Goal: Task Accomplishment & Management: Complete application form

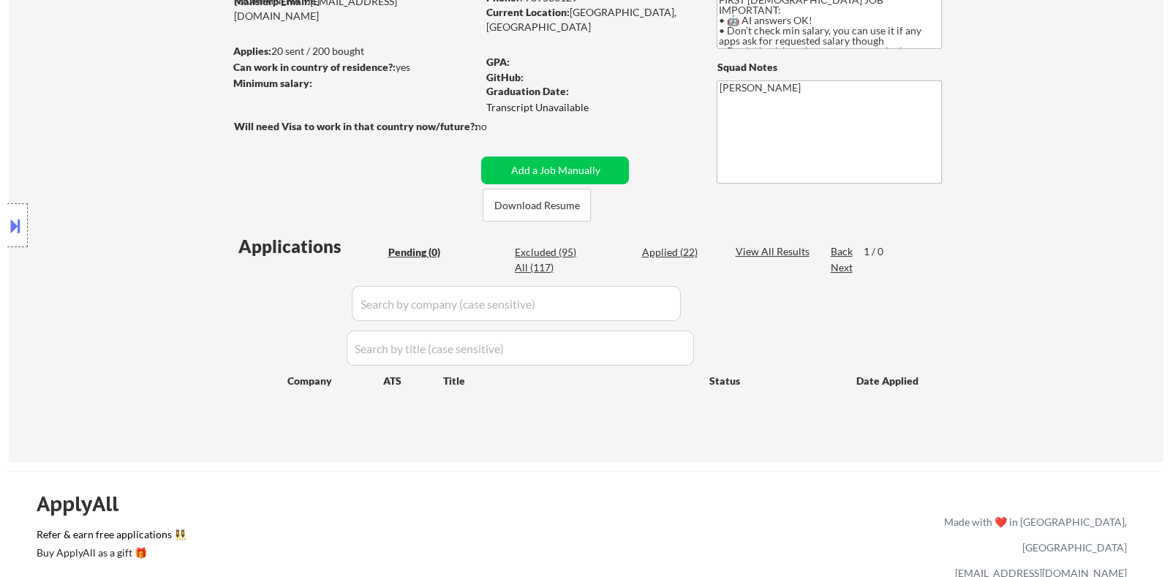
scroll to position [182, 0]
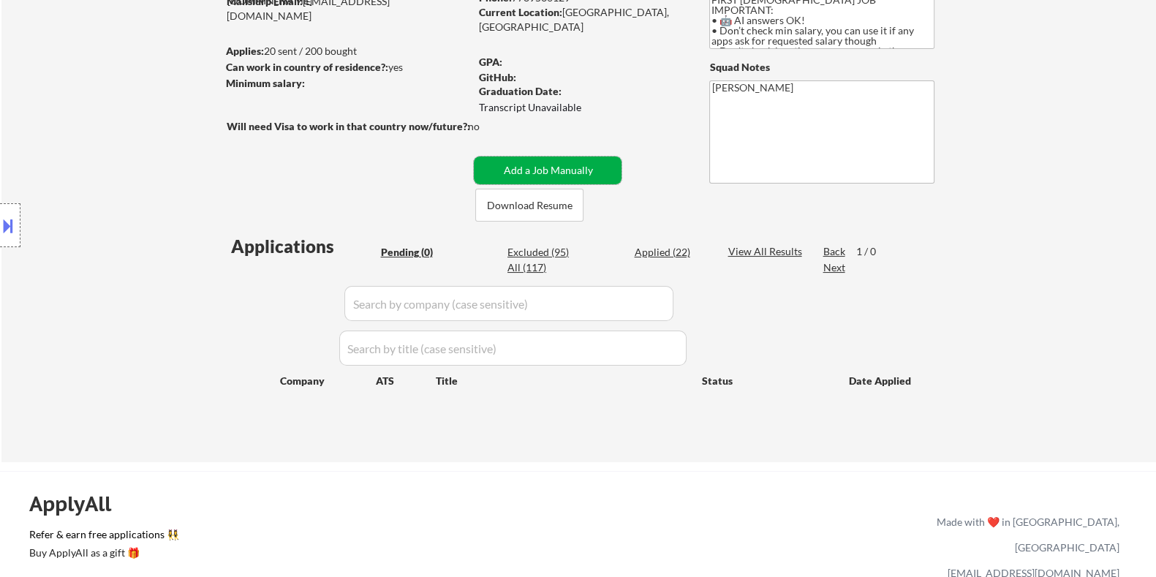
click at [547, 165] on button "Add a Job Manually" at bounding box center [548, 170] width 148 height 28
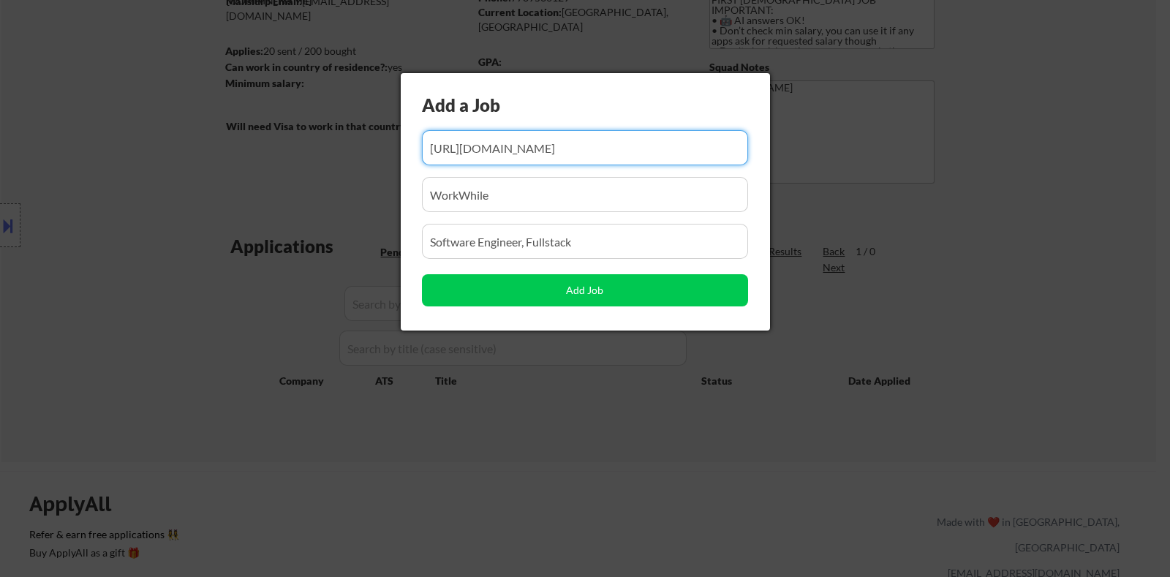
scroll to position [0, 0]
drag, startPoint x: 724, startPoint y: 155, endPoint x: 333, endPoint y: 151, distance: 391.8
click at [333, 151] on body "← Return to /applysquad Mailslurp Inbox Job Search Builder Arman Moztarzadeh Us…" at bounding box center [585, 106] width 1170 height 577
type input "16"
drag, startPoint x: 450, startPoint y: 145, endPoint x: 404, endPoint y: 137, distance: 46.6
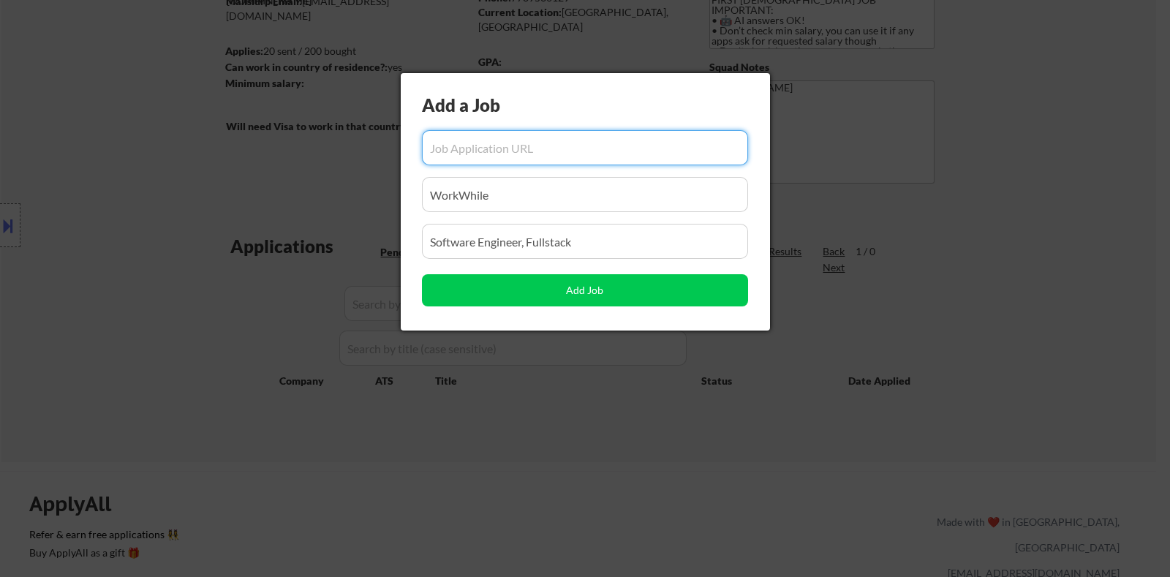
click at [404, 137] on div "Add a Job Add Job" at bounding box center [585, 201] width 369 height 257
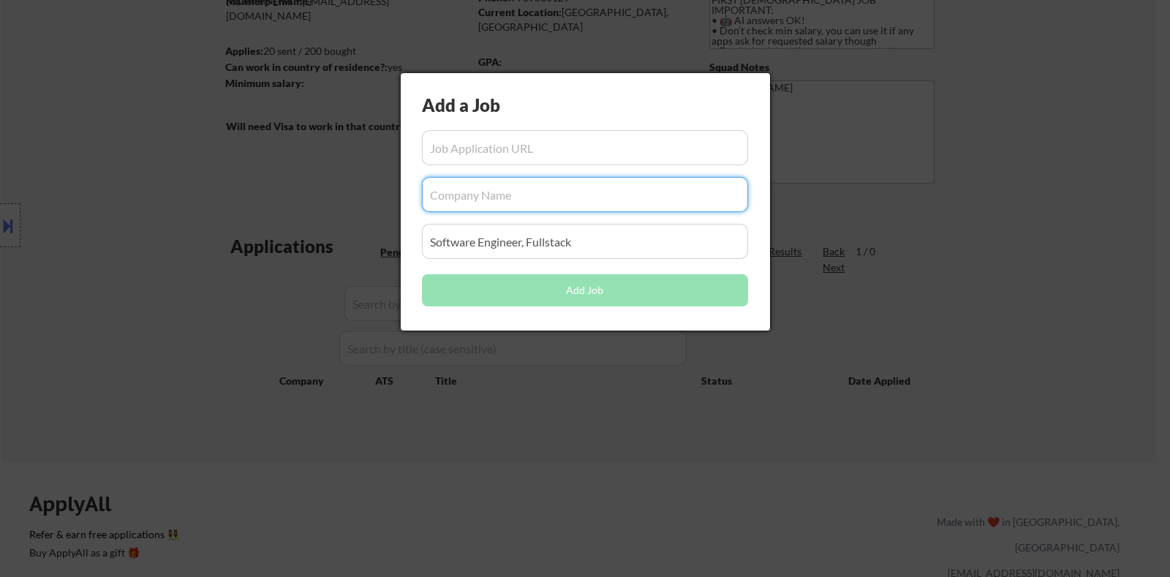
drag, startPoint x: 497, startPoint y: 195, endPoint x: 404, endPoint y: 189, distance: 93.0
click at [404, 189] on div "Add a Job Add Job" at bounding box center [585, 201] width 369 height 257
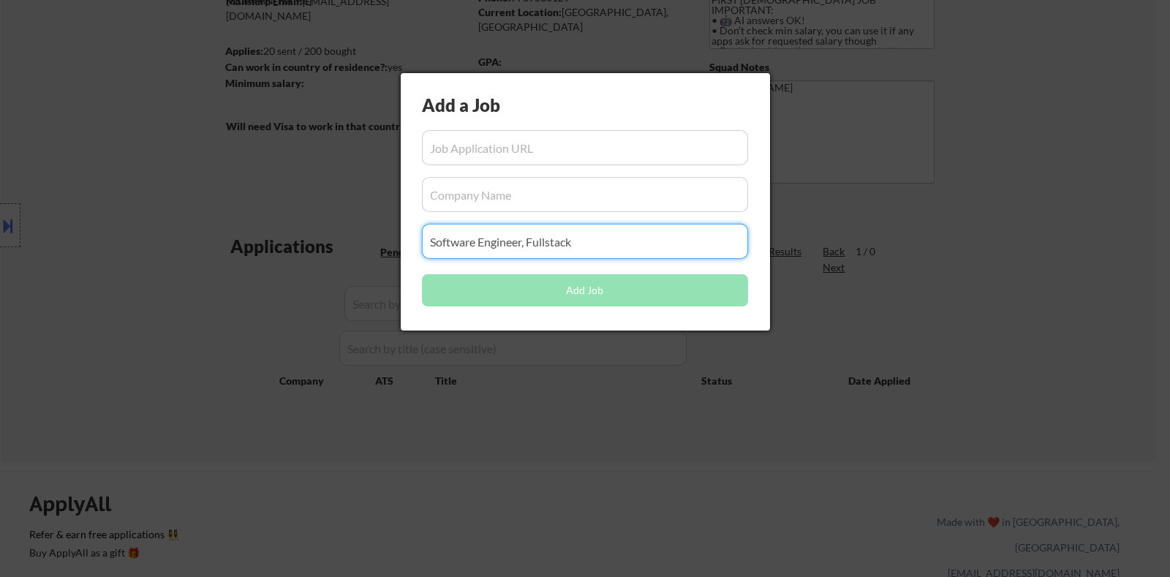
drag, startPoint x: 609, startPoint y: 241, endPoint x: 325, endPoint y: 241, distance: 283.6
click at [325, 241] on body "← Return to /applysquad Mailslurp Inbox Job Search Builder Arman Moztarzadeh Us…" at bounding box center [585, 106] width 1170 height 577
click at [451, 144] on input "input" at bounding box center [585, 147] width 326 height 35
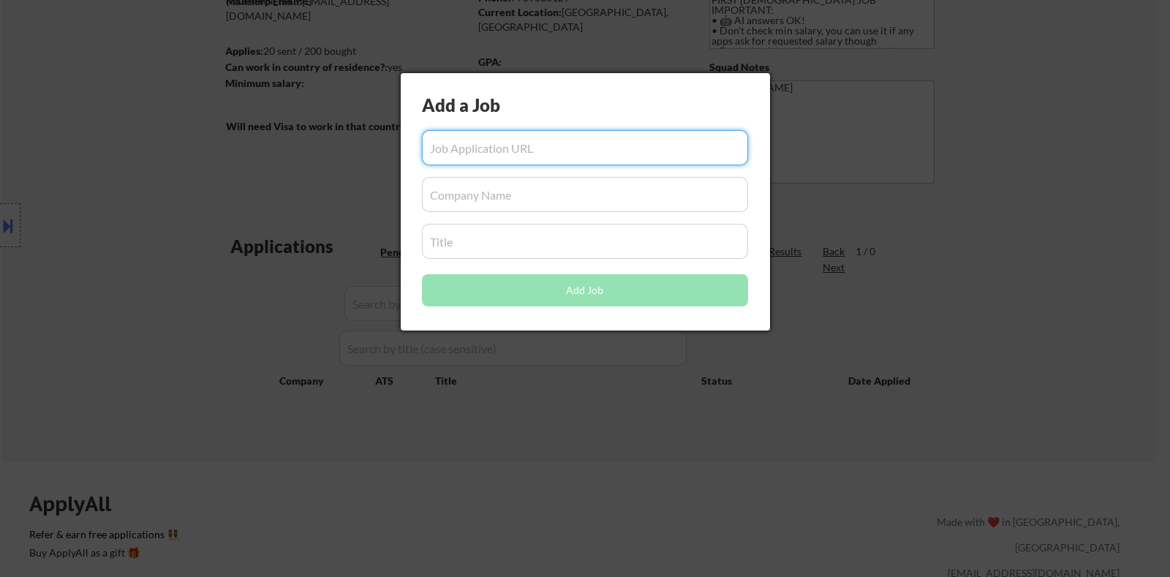
paste input "https://jobs.ashbyhq.com/snowflake/c592250a-6041-4c40-aa82-1d947e3494da/applica…"
type input "https://jobs.ashbyhq.com/snowflake/c592250a-6041-4c40-aa82-1d947e3494da/applica…"
click at [470, 197] on input "input" at bounding box center [585, 194] width 326 height 35
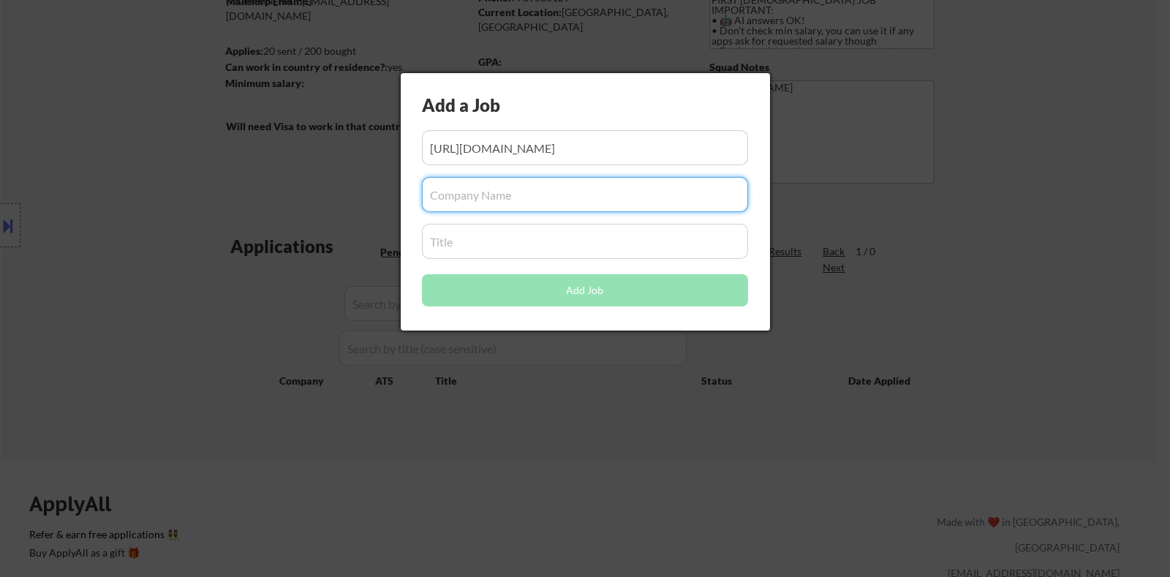
click at [460, 196] on input "input" at bounding box center [585, 194] width 326 height 35
click at [453, 240] on input "input" at bounding box center [585, 241] width 326 height 35
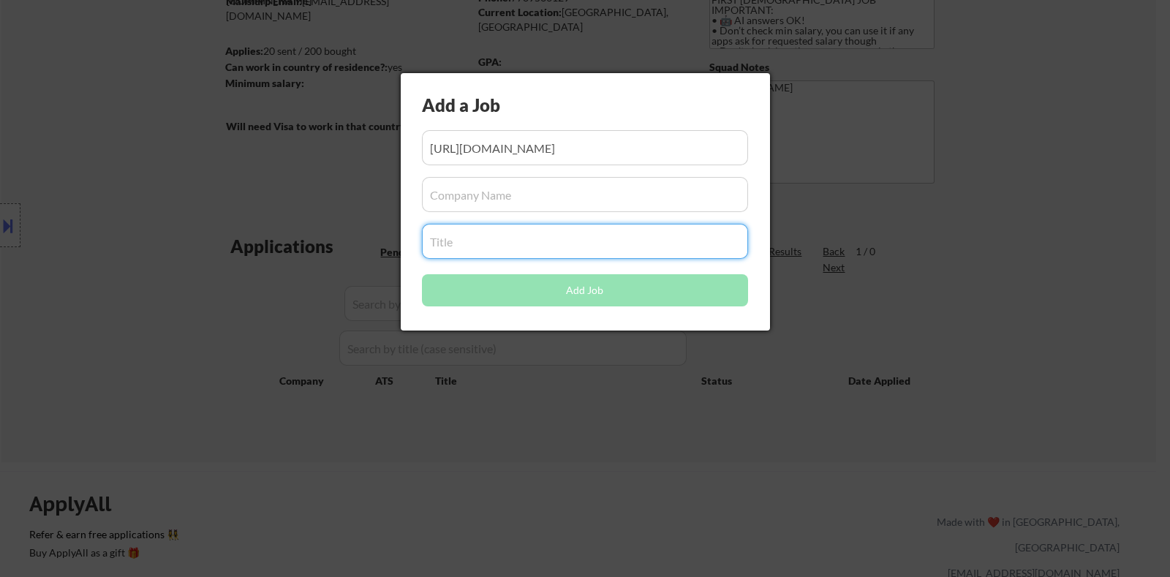
paste input "Fullstack Software Engineer - Product Experiences"
type input "Fullstack Software Engineer - Product Experiences"
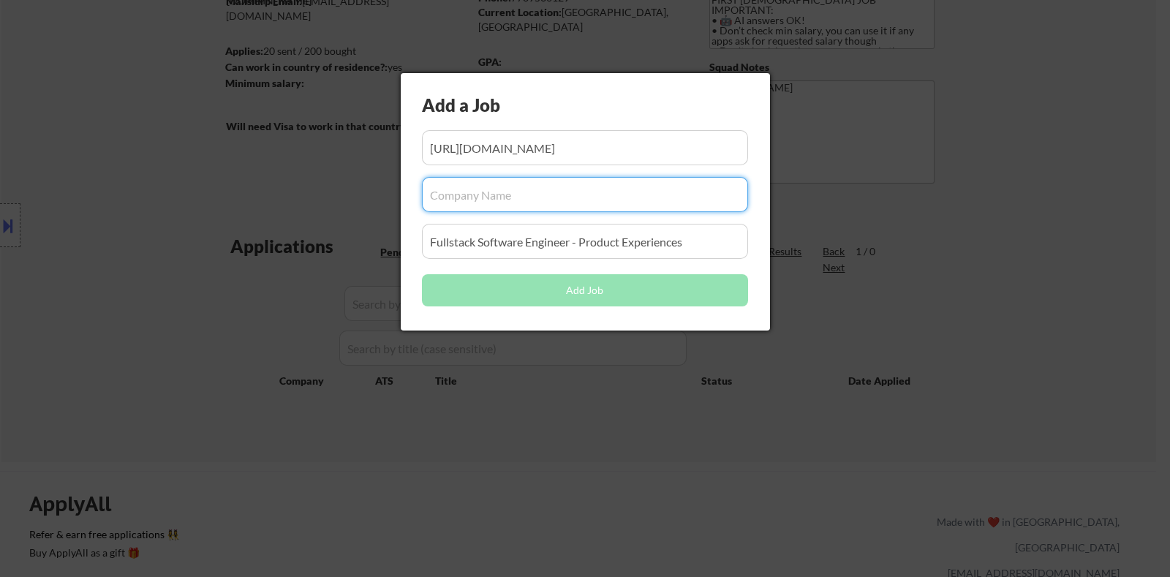
click at [457, 192] on input "input" at bounding box center [585, 194] width 326 height 35
click at [485, 205] on input "input" at bounding box center [585, 194] width 326 height 35
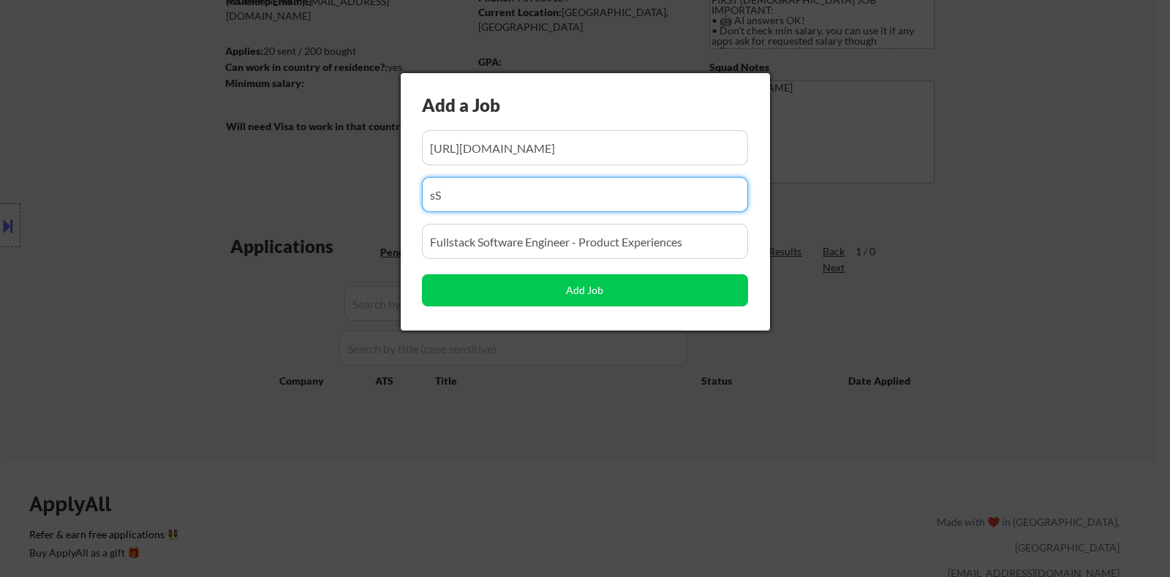
type input "s"
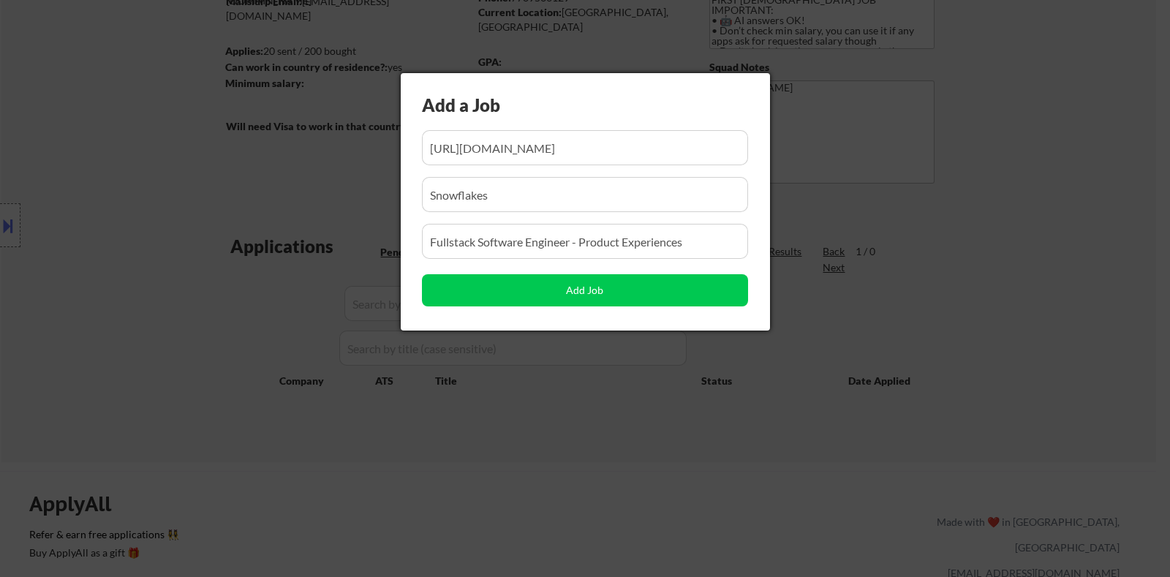
click at [498, 188] on input "input" at bounding box center [585, 194] width 326 height 35
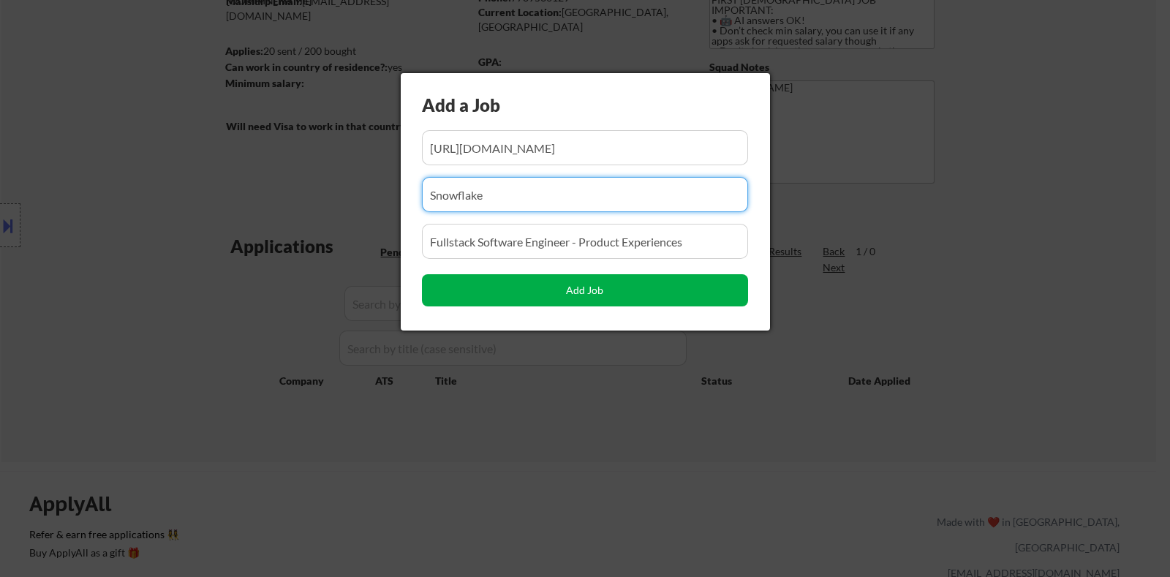
type input "Snowflake"
click at [549, 285] on button "Add Job" at bounding box center [585, 290] width 326 height 32
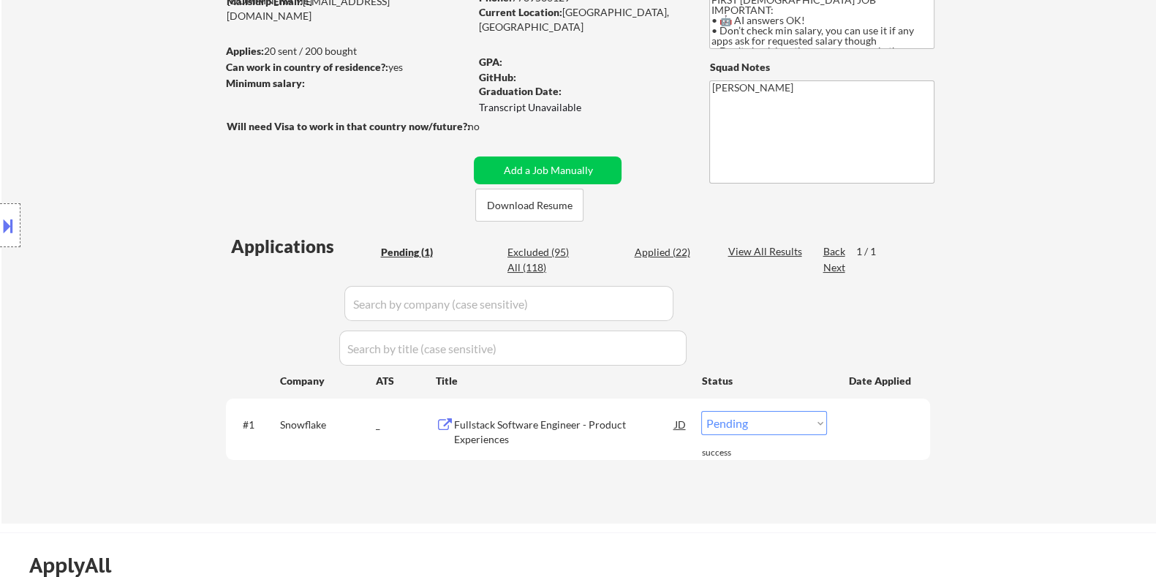
click at [746, 420] on select "Choose an option... Pending Applied Excluded (Questions) Excluded (Expired) Exc…" at bounding box center [764, 423] width 126 height 24
click at [804, 425] on select "Choose an option... Pending Applied Excluded (Questions) Excluded (Expired) Exc…" at bounding box center [764, 423] width 126 height 24
select select ""applied""
click at [701, 411] on select "Choose an option... Pending Applied Excluded (Questions) Excluded (Expired) Exc…" at bounding box center [764, 423] width 126 height 24
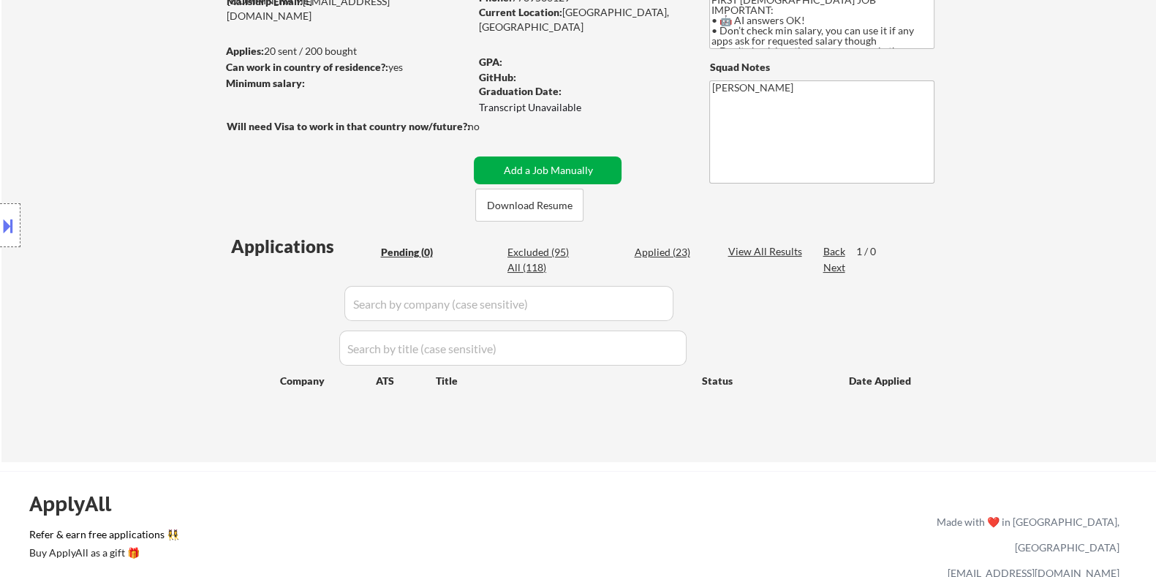
click at [574, 166] on button "Add a Job Manually" at bounding box center [548, 170] width 148 height 28
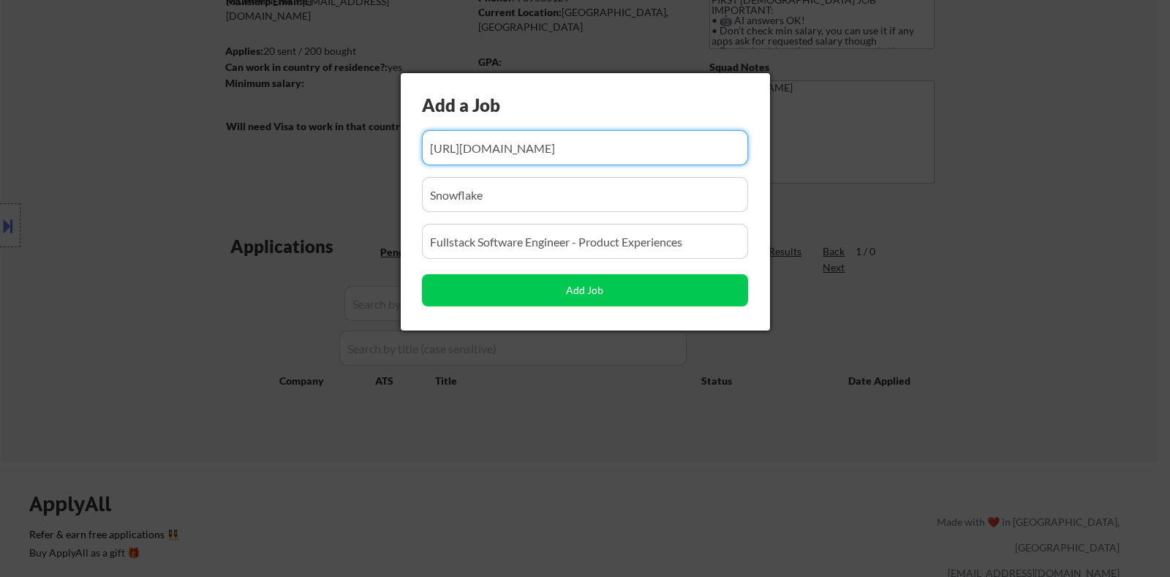
drag, startPoint x: 735, startPoint y: 137, endPoint x: 387, endPoint y: 143, distance: 348.0
click at [387, 143] on body "← Return to /applysquad Mailslurp Inbox Job Search Builder Arman Moztarzadeh Us…" at bounding box center [585, 106] width 1170 height 577
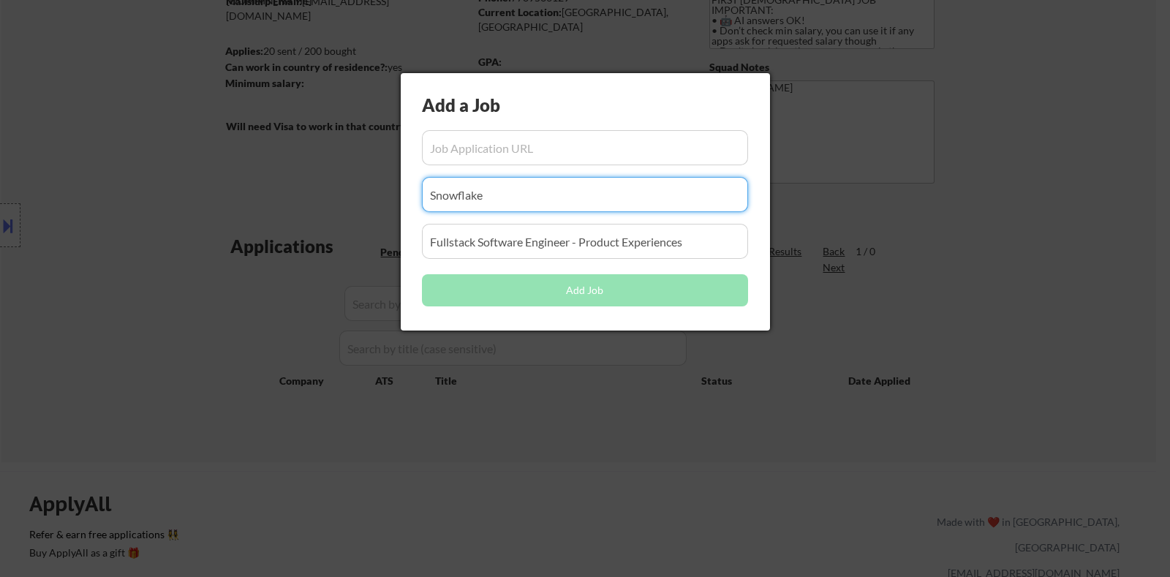
drag, startPoint x: 610, startPoint y: 194, endPoint x: 353, endPoint y: 194, distance: 256.6
click at [353, 194] on body "← Return to /applysquad Mailslurp Inbox Job Search Builder Arman Moztarzadeh Us…" at bounding box center [585, 106] width 1170 height 577
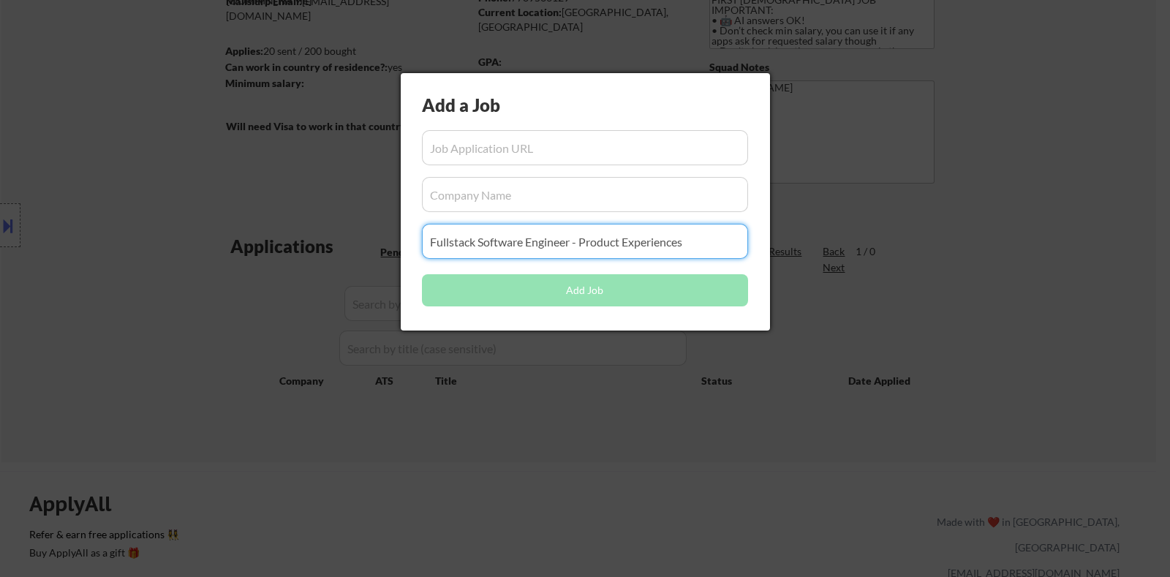
drag, startPoint x: 698, startPoint y: 240, endPoint x: 360, endPoint y: 235, distance: 337.7
click at [360, 235] on body "← Return to /applysquad Mailslurp Inbox Job Search Builder Arman Moztarzadeh Us…" at bounding box center [585, 106] width 1170 height 577
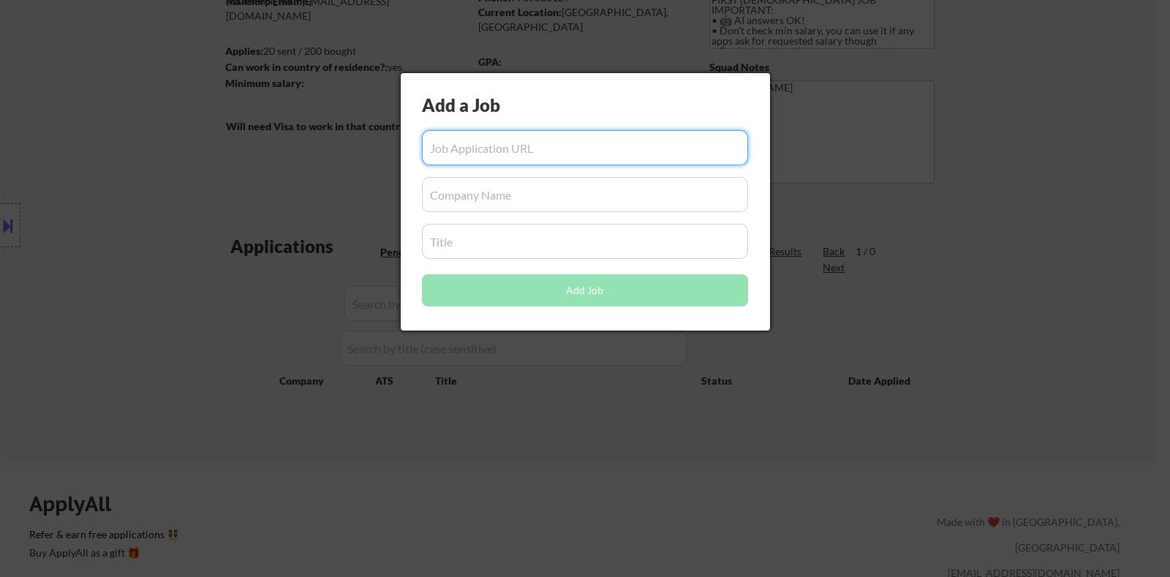
click at [463, 148] on input "input" at bounding box center [585, 147] width 326 height 35
paste input "https://jobs.ashbyhq.com/snowflake/cb895b7c-c61b-4a49-8001-e70737681dcf/applica…"
type input "https://jobs.ashbyhq.com/snowflake/cb895b7c-c61b-4a49-8001-e70737681dcf/applica…"
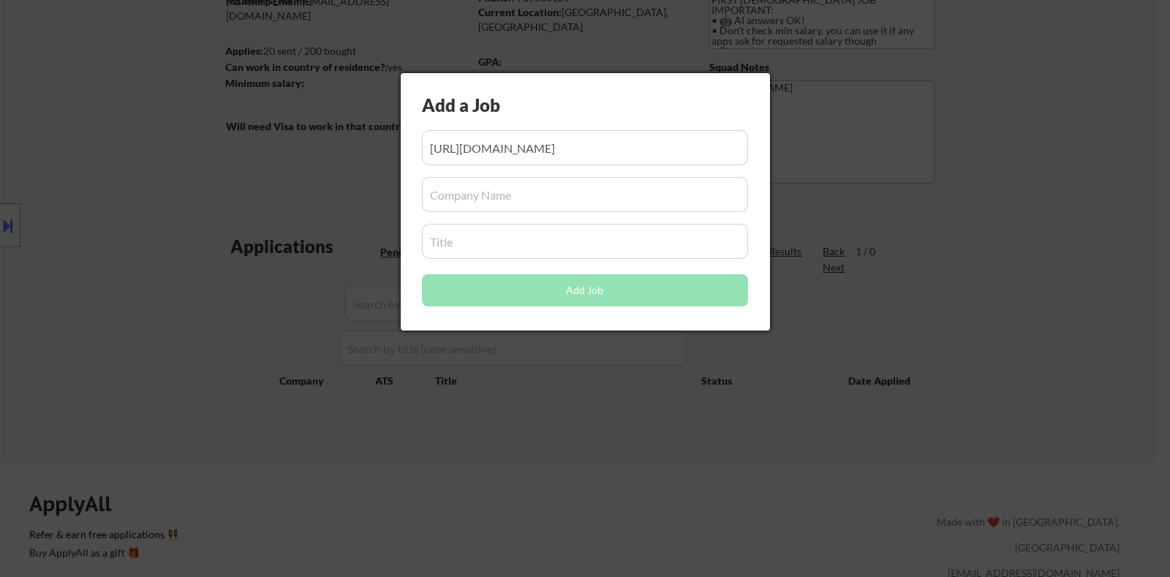
scroll to position [0, 0]
click at [431, 246] on input "input" at bounding box center [585, 241] width 326 height 35
paste input "Backend Software Engineer- File Based Entities"
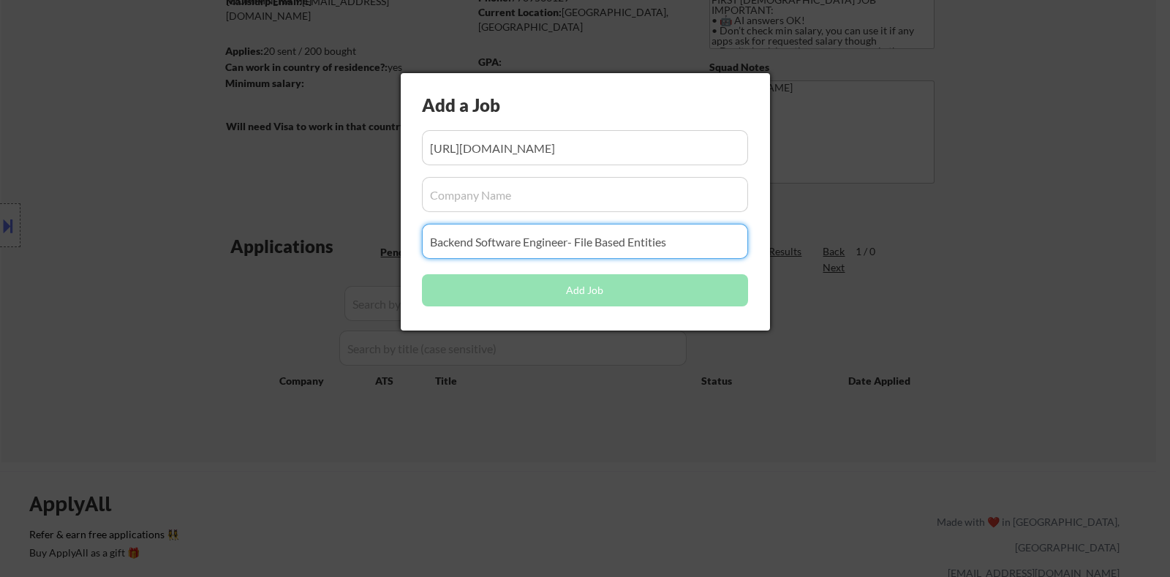
type input "Backend Software Engineer- File Based Entities"
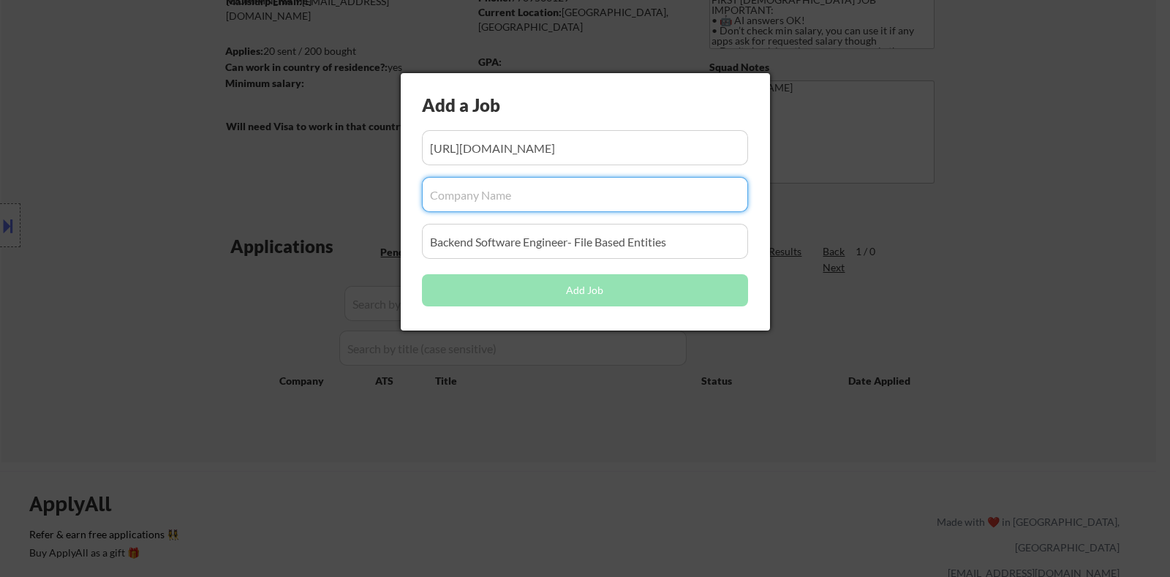
click at [472, 195] on input "input" at bounding box center [585, 194] width 326 height 35
type input "s"
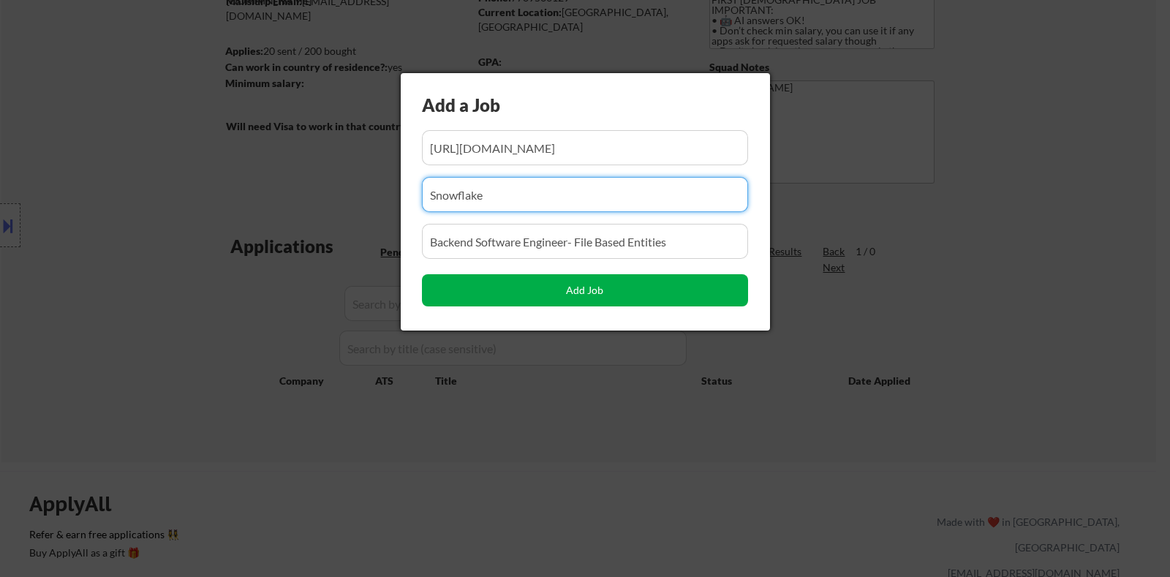
type input "Snowflake"
click at [585, 287] on button "Add Job" at bounding box center [585, 290] width 326 height 32
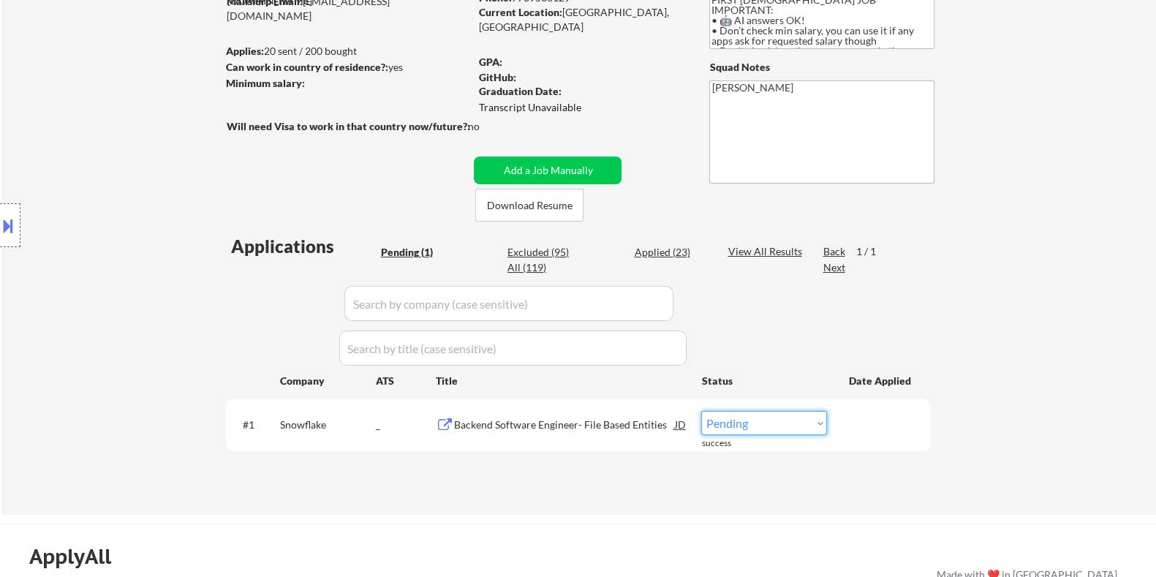
click at [788, 428] on select "Choose an option... Pending Applied Excluded (Questions) Excluded (Expired) Exc…" at bounding box center [764, 423] width 126 height 24
select select ""applied""
click at [701, 411] on select "Choose an option... Pending Applied Excluded (Questions) Excluded (Expired) Exc…" at bounding box center [764, 423] width 126 height 24
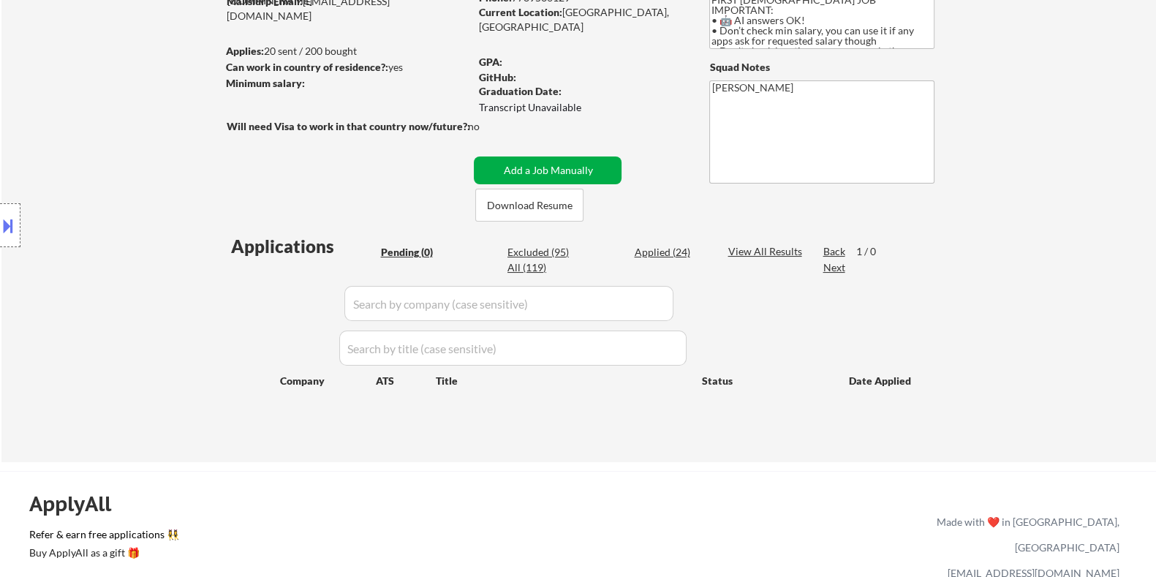
click at [561, 162] on button "Add a Job Manually" at bounding box center [548, 170] width 148 height 28
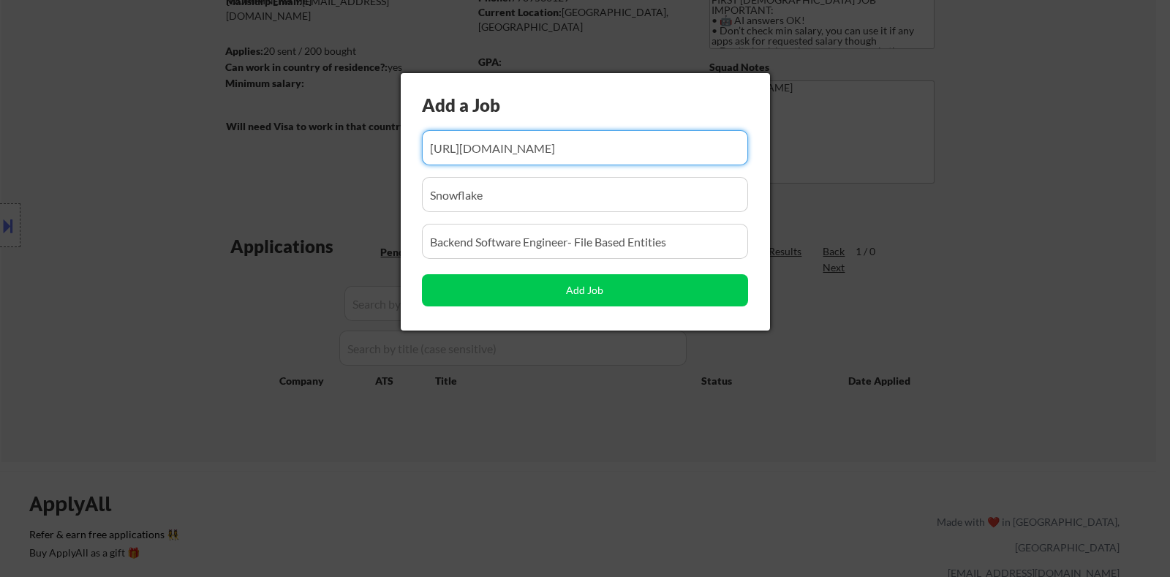
drag, startPoint x: 727, startPoint y: 148, endPoint x: 322, endPoint y: 155, distance: 405.0
click at [322, 155] on body "← Return to /applysquad Mailslurp Inbox Job Search Builder Arman Moztarzadeh Us…" at bounding box center [585, 106] width 1170 height 577
type input "YY"
drag, startPoint x: 552, startPoint y: 151, endPoint x: 357, endPoint y: 150, distance: 194.4
click at [357, 150] on body "← Return to /applysquad Mailslurp Inbox Job Search Builder Arman Moztarzadeh Us…" at bounding box center [585, 106] width 1170 height 577
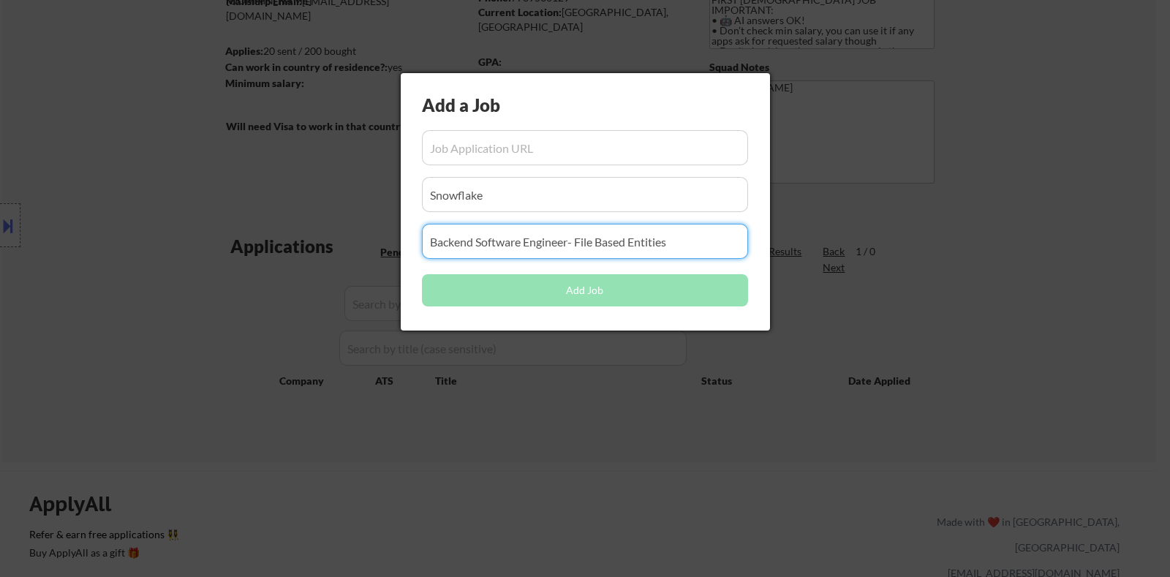
drag, startPoint x: 689, startPoint y: 239, endPoint x: 354, endPoint y: 243, distance: 335.5
click at [354, 243] on body "← Return to /applysquad Mailslurp Inbox Job Search Builder Arman Moztarzadeh Us…" at bounding box center [585, 106] width 1170 height 577
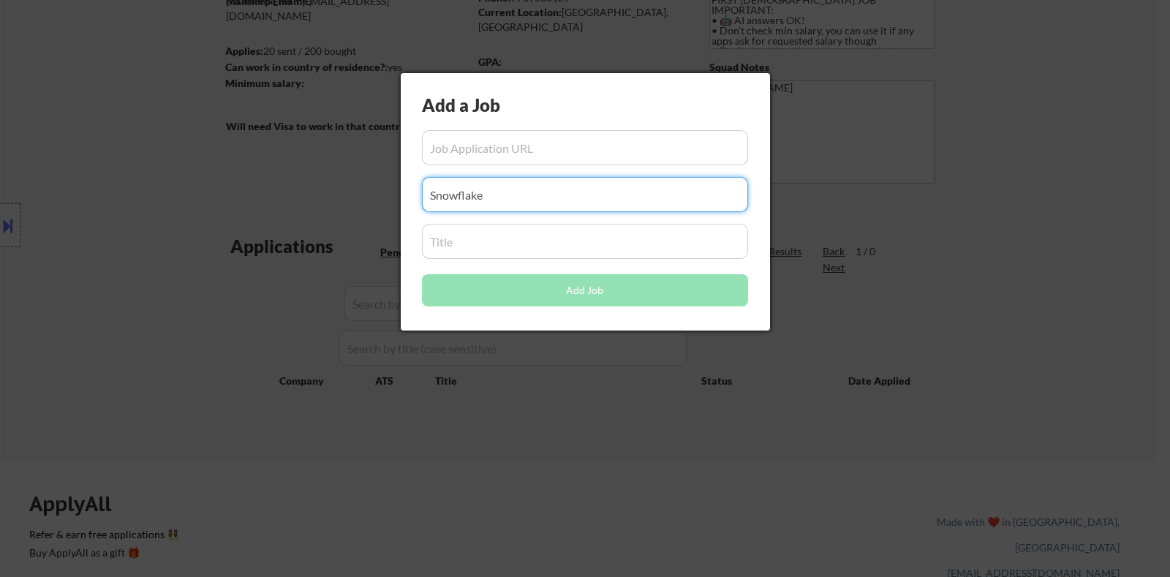
drag, startPoint x: 514, startPoint y: 192, endPoint x: 337, endPoint y: 192, distance: 176.9
click at [337, 192] on body "← Return to /applysquad Mailslurp Inbox Job Search Builder Arman Moztarzadeh Us…" at bounding box center [585, 106] width 1170 height 577
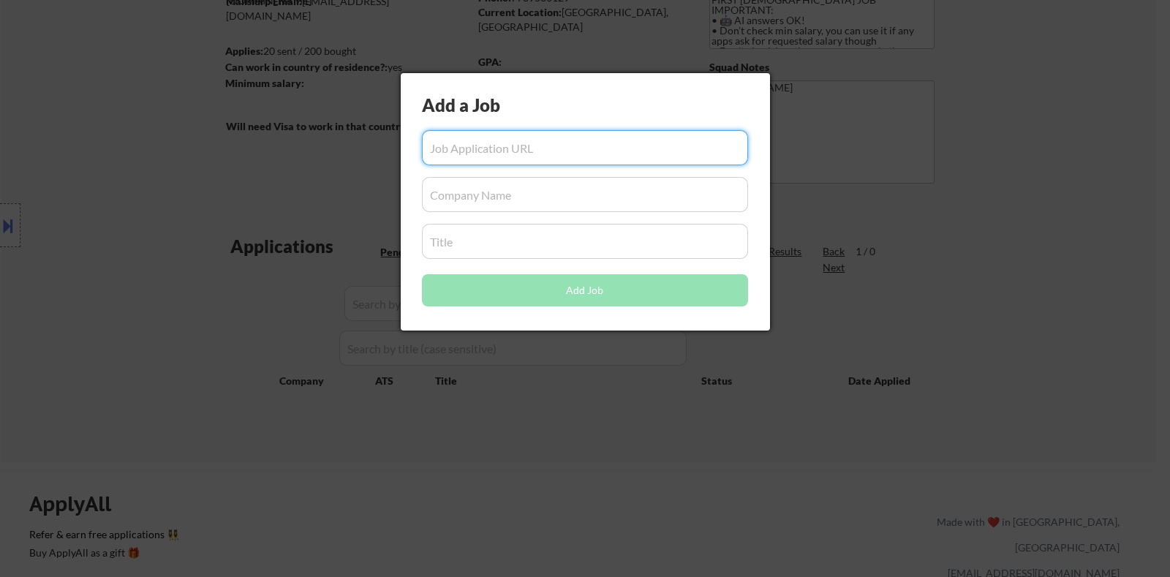
click at [455, 147] on input "input" at bounding box center [585, 147] width 326 height 35
paste input "https://gresearch.wd103.myworkdayjobs.com/en-US/G-Research"
type input "https://gresearch.wd103.myworkdayjobs.com/en-US/G-Research"
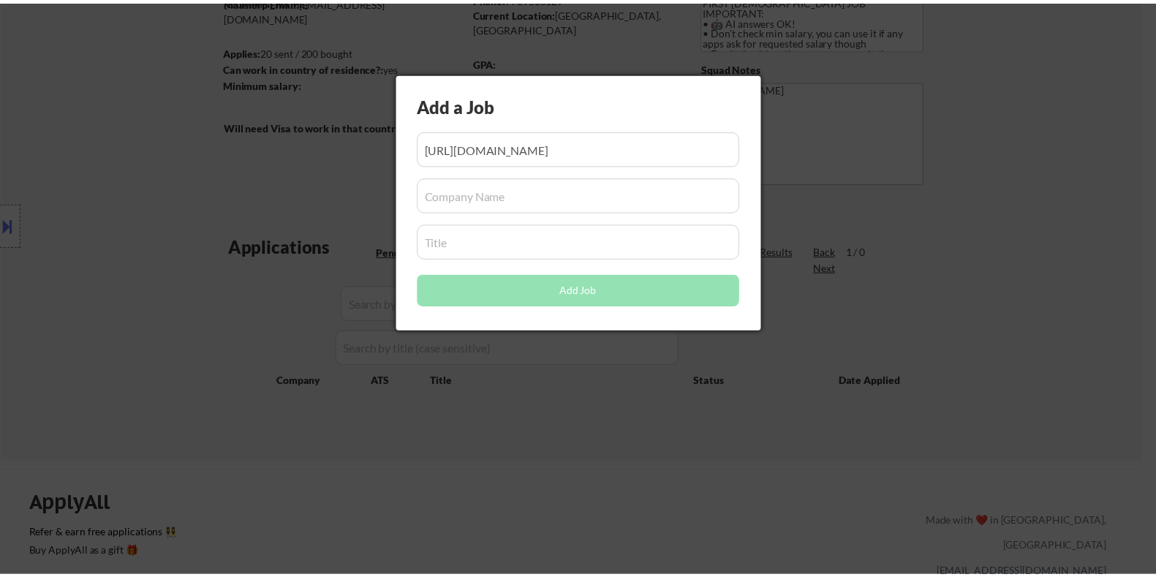
scroll to position [0, 0]
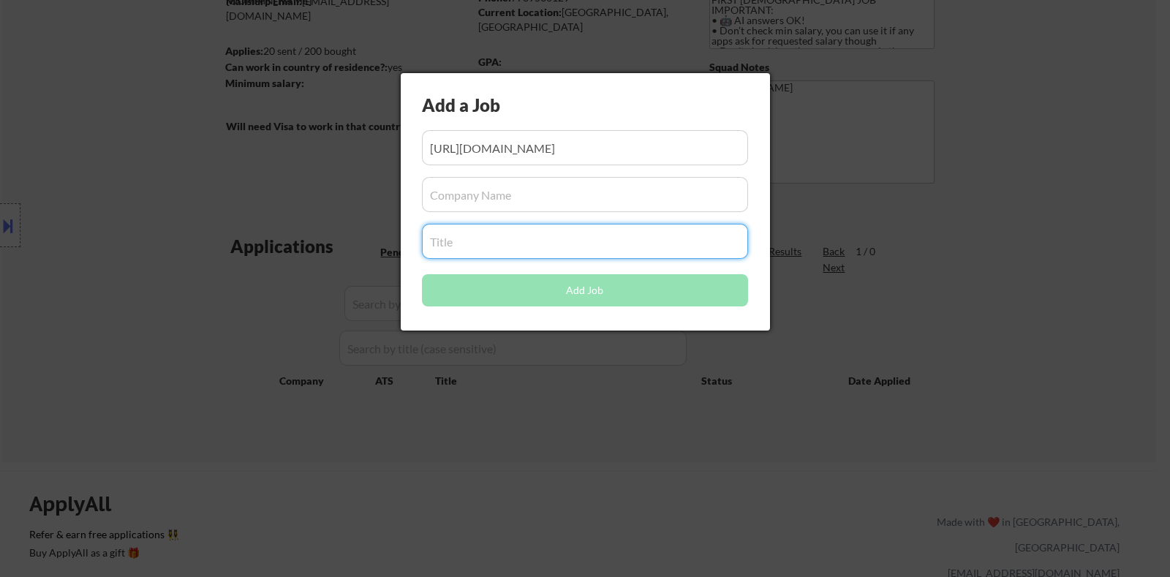
click at [468, 240] on input "input" at bounding box center [585, 241] width 326 height 35
paste input "Software Engineer"
type input "Software Engineer"
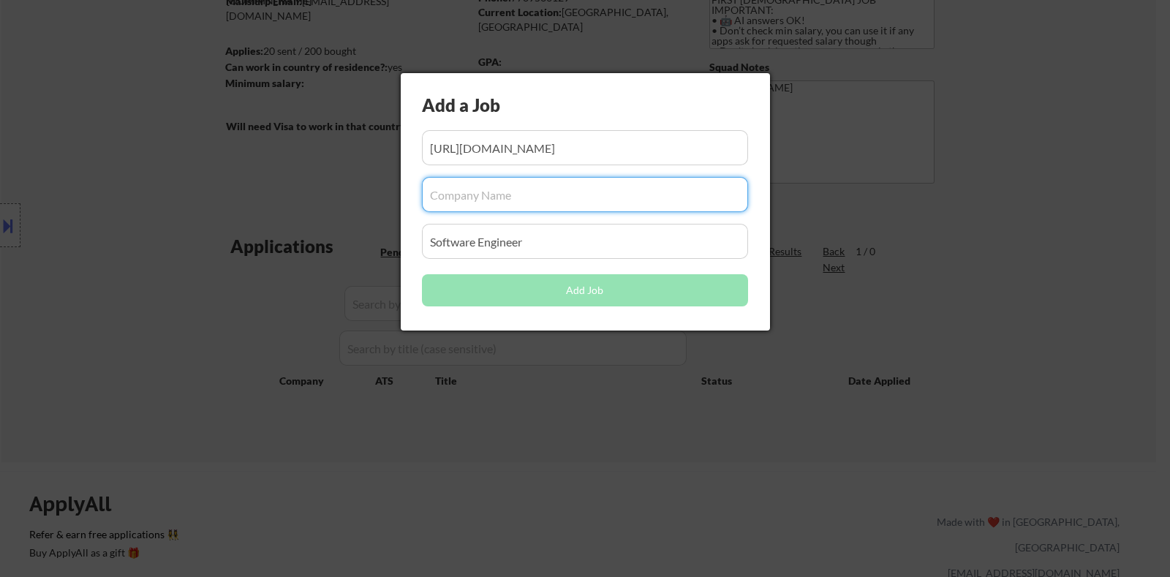
click at [489, 192] on input "input" at bounding box center [585, 194] width 326 height 35
click at [504, 190] on input "input" at bounding box center [585, 194] width 326 height 35
paste input "G-Research"
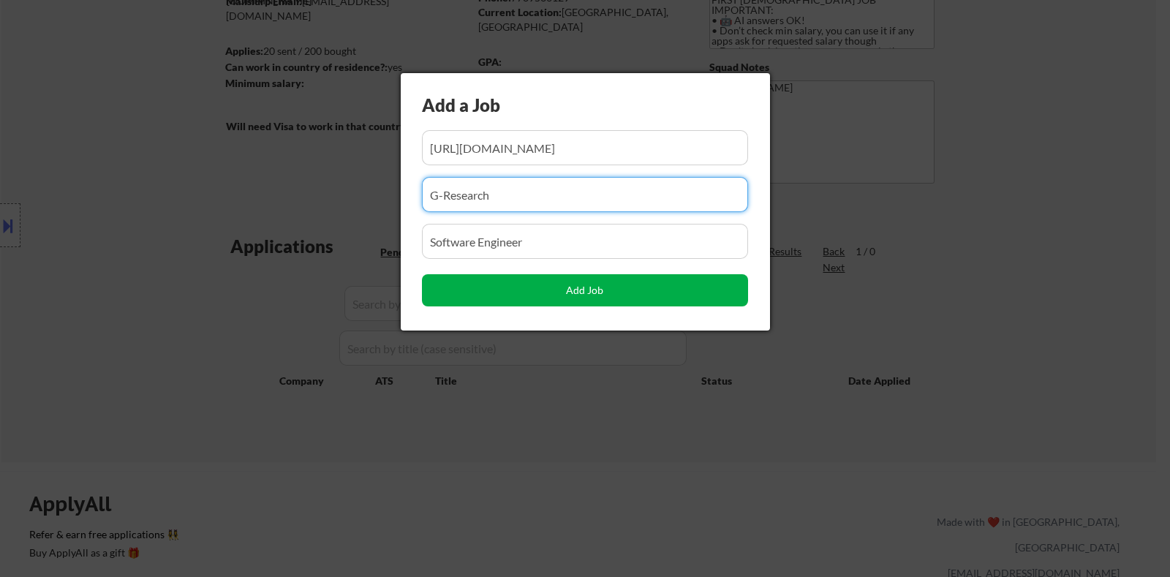
type input "G-Research"
click at [617, 283] on button "Add Job" at bounding box center [585, 290] width 326 height 32
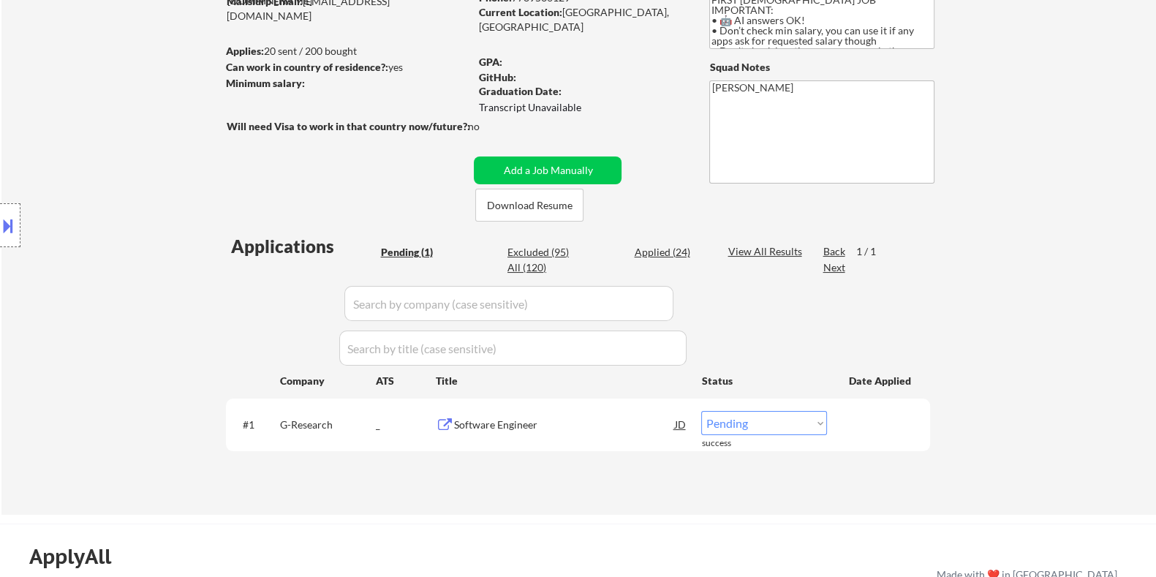
click at [791, 422] on select "Choose an option... Pending Applied Excluded (Questions) Excluded (Expired) Exc…" at bounding box center [764, 423] width 126 height 24
select select ""applied""
click at [701, 411] on select "Choose an option... Pending Applied Excluded (Questions) Excluded (Expired) Exc…" at bounding box center [764, 423] width 126 height 24
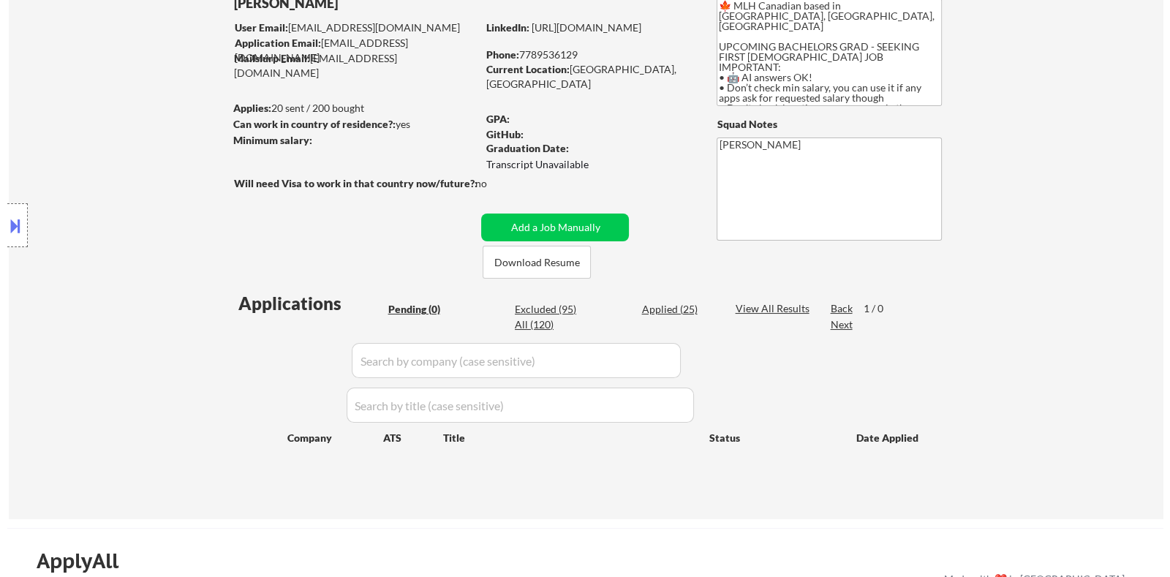
scroll to position [91, 0]
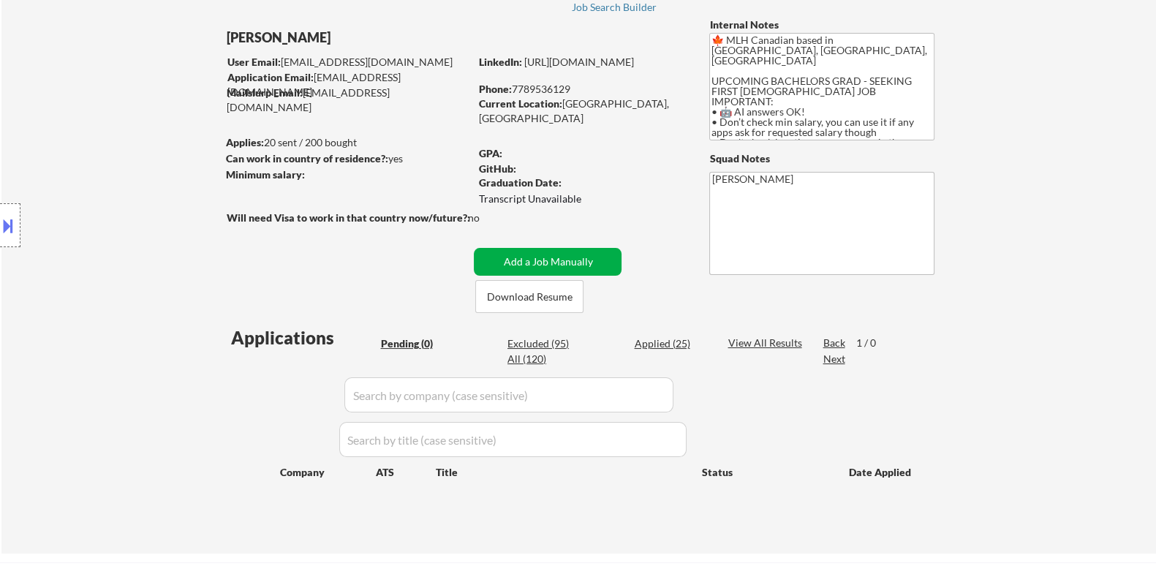
click at [562, 258] on button "Add a Job Manually" at bounding box center [548, 262] width 148 height 28
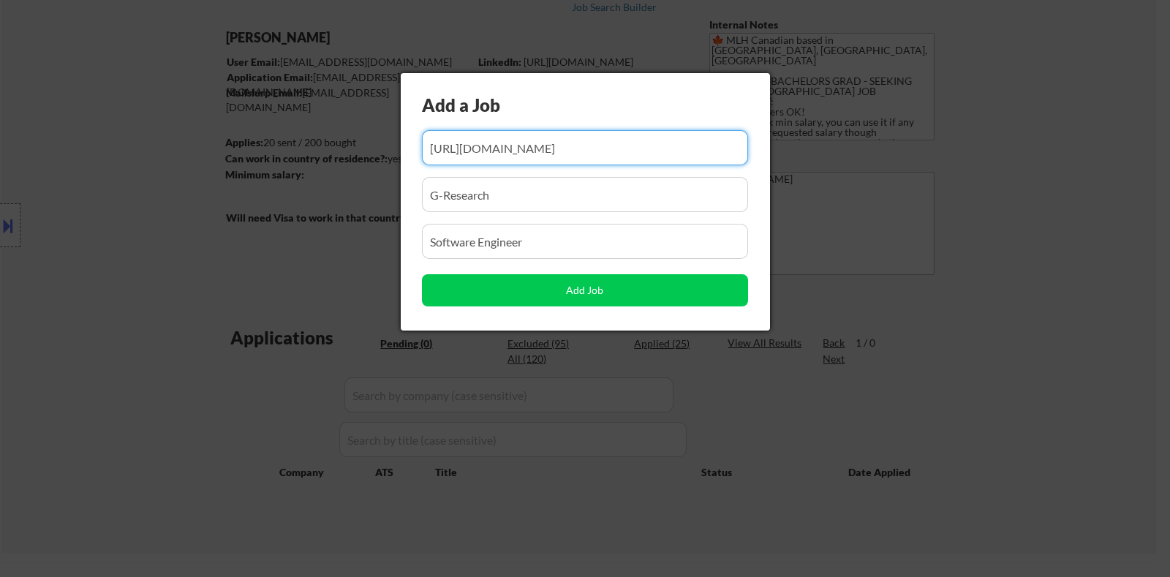
scroll to position [0, 0]
drag, startPoint x: 675, startPoint y: 145, endPoint x: 353, endPoint y: 157, distance: 321.9
click at [353, 157] on body "← Return to /applysquad Mailslurp Inbox Job Search Builder Arman Moztarzadeh Us…" at bounding box center [585, 197] width 1170 height 577
type input "/G-Research"
drag, startPoint x: 567, startPoint y: 155, endPoint x: 417, endPoint y: 155, distance: 149.8
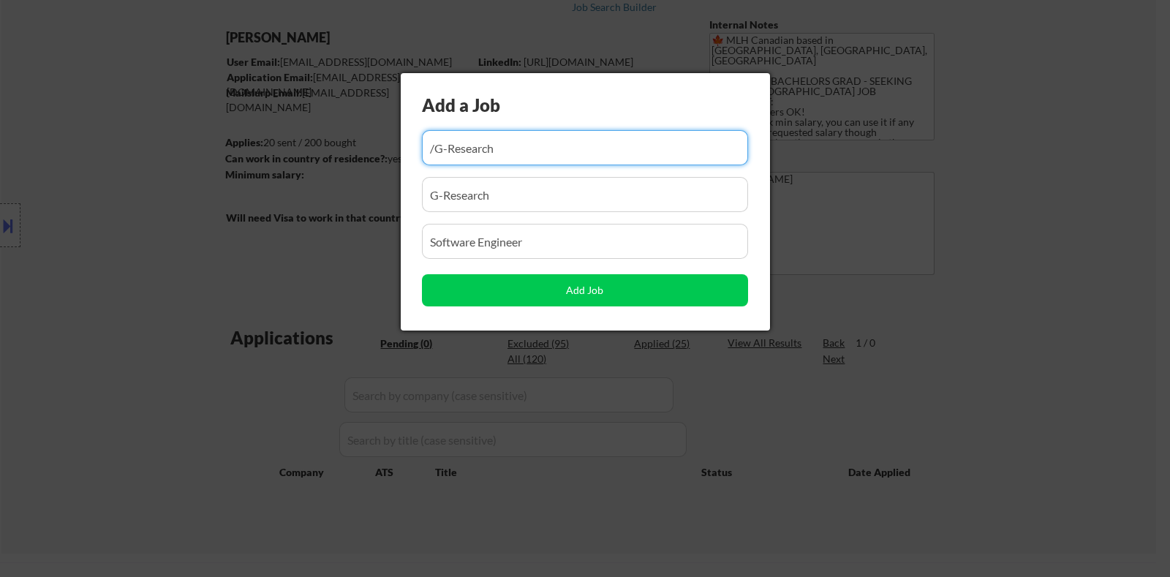
click at [417, 155] on div "Add a Job Add Job" at bounding box center [585, 201] width 369 height 257
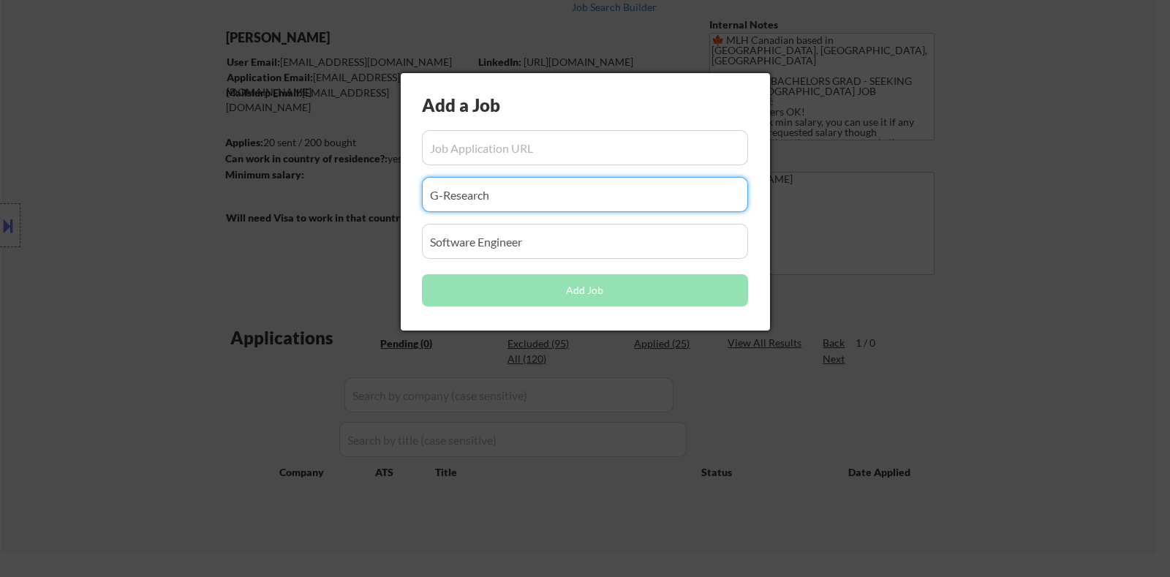
drag, startPoint x: 516, startPoint y: 192, endPoint x: 391, endPoint y: 195, distance: 125.0
click at [391, 195] on body "← Return to /applysquad Mailslurp Inbox Job Search Builder Arman Moztarzadeh Us…" at bounding box center [585, 197] width 1170 height 577
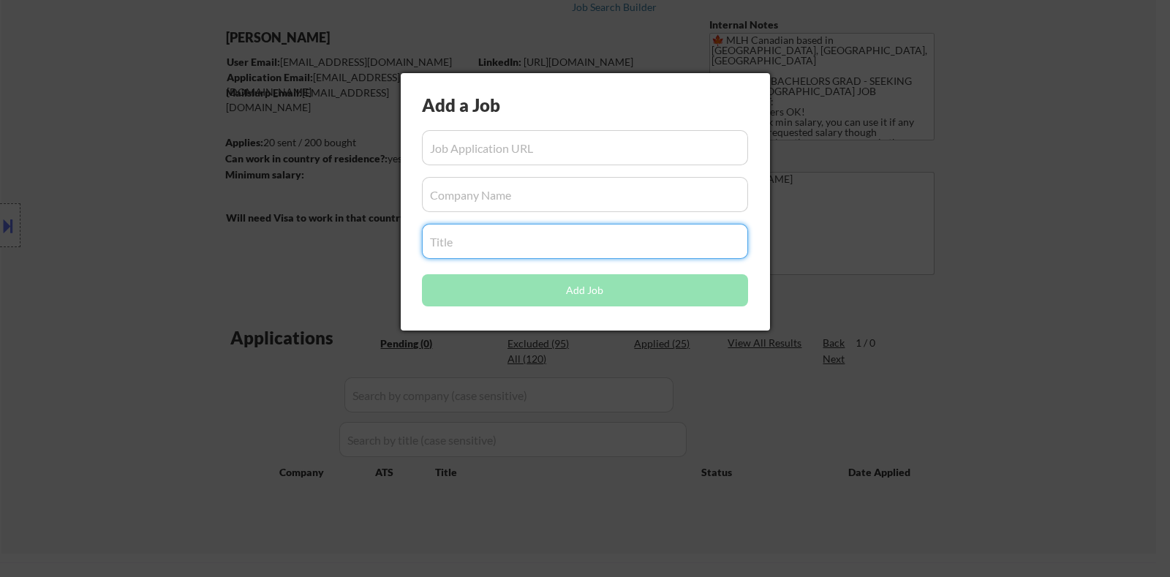
drag, startPoint x: 555, startPoint y: 238, endPoint x: 382, endPoint y: 238, distance: 173.2
click at [382, 238] on body "← Return to /applysquad Mailslurp Inbox Job Search Builder Arman Moztarzadeh Us…" at bounding box center [585, 197] width 1170 height 577
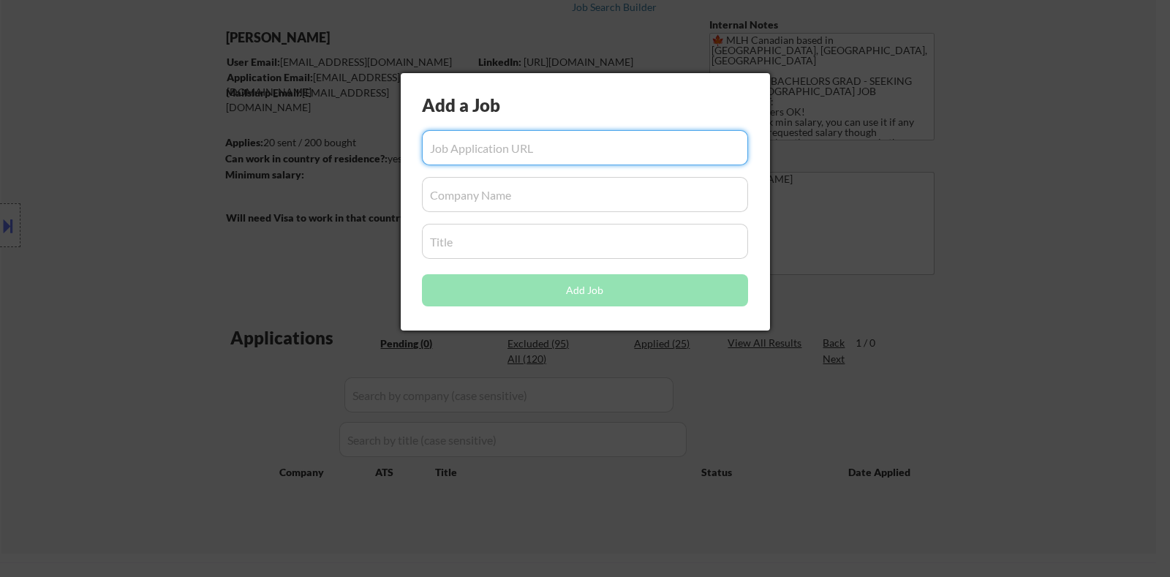
click at [444, 140] on input "input" at bounding box center [585, 147] width 326 height 35
paste input "https://job-boards.greenhouse.io/vultr/jobs/4602862006/confirmation"
type input "https://job-boards.greenhouse.io/vultr/jobs/4602862006/confirmation"
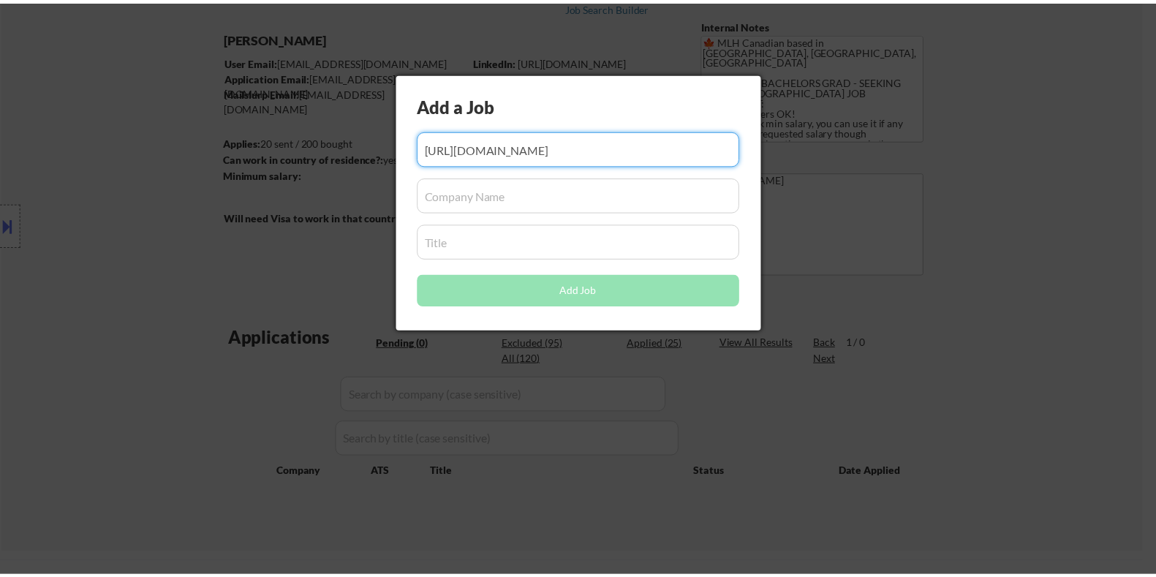
scroll to position [0, 0]
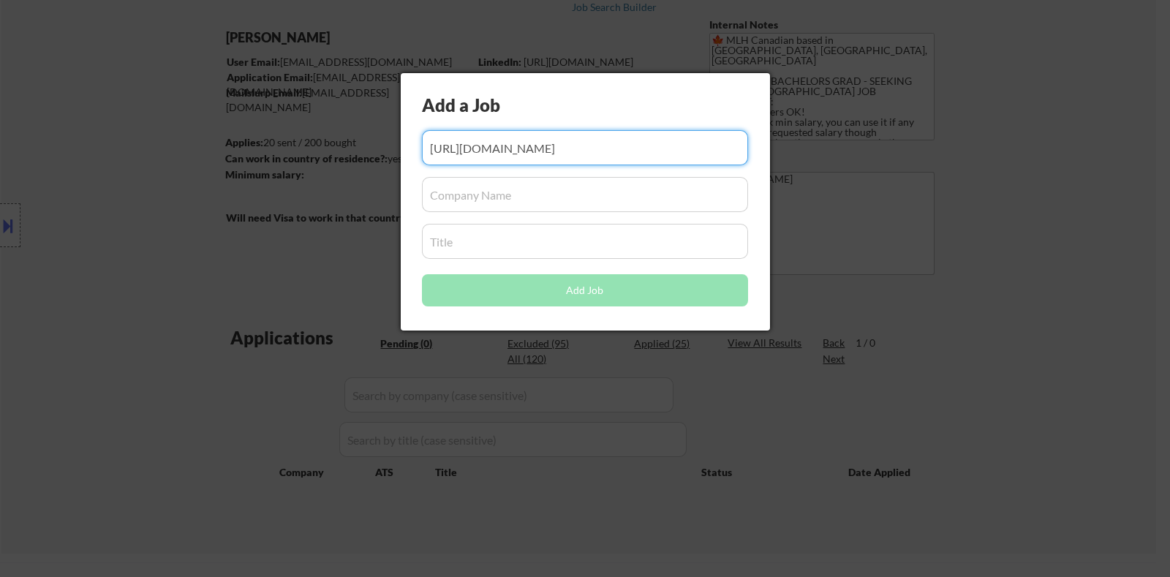
click at [482, 199] on input "input" at bounding box center [585, 194] width 326 height 35
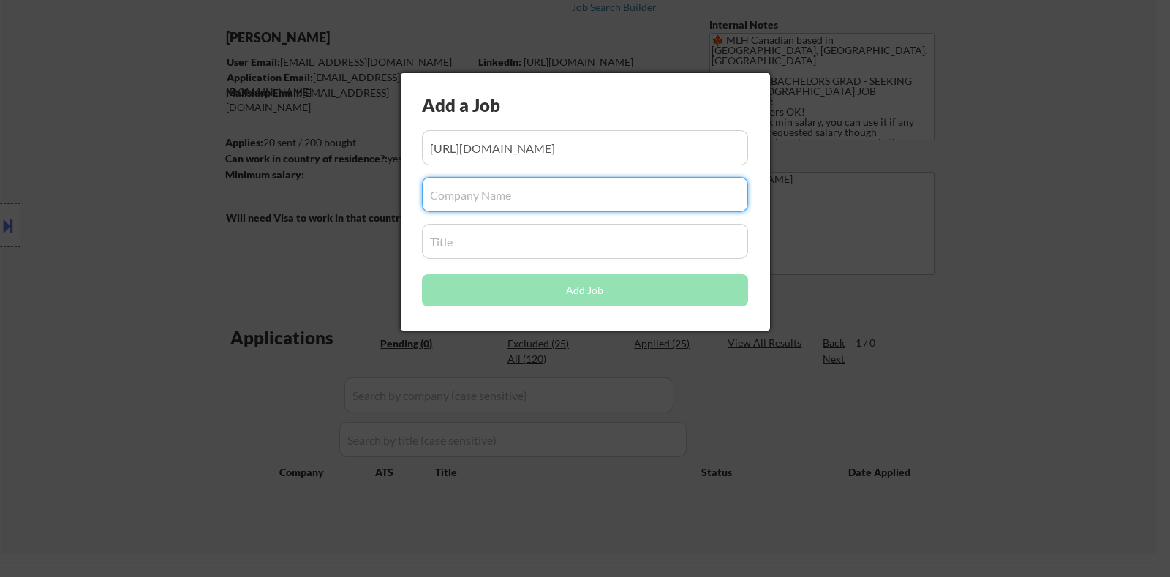
click at [444, 240] on input "input" at bounding box center [585, 241] width 326 height 35
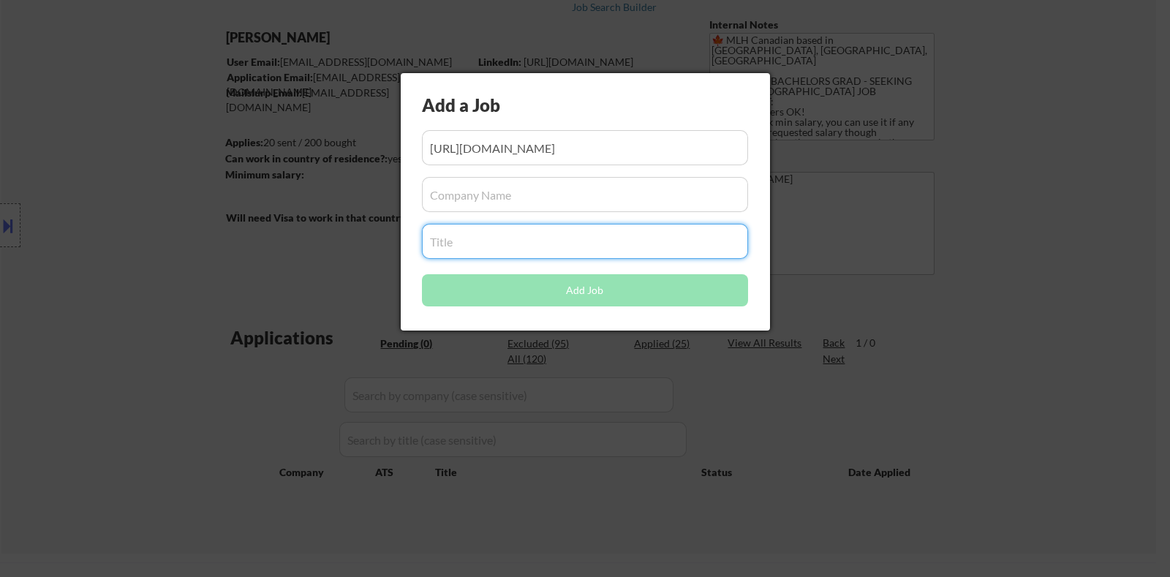
paste input "Vultr"
type input "Vultr"
drag, startPoint x: 466, startPoint y: 232, endPoint x: 404, endPoint y: 233, distance: 62.1
click at [404, 233] on div "Add a Job Add Job" at bounding box center [585, 201] width 369 height 257
click at [463, 188] on input "input" at bounding box center [585, 194] width 326 height 35
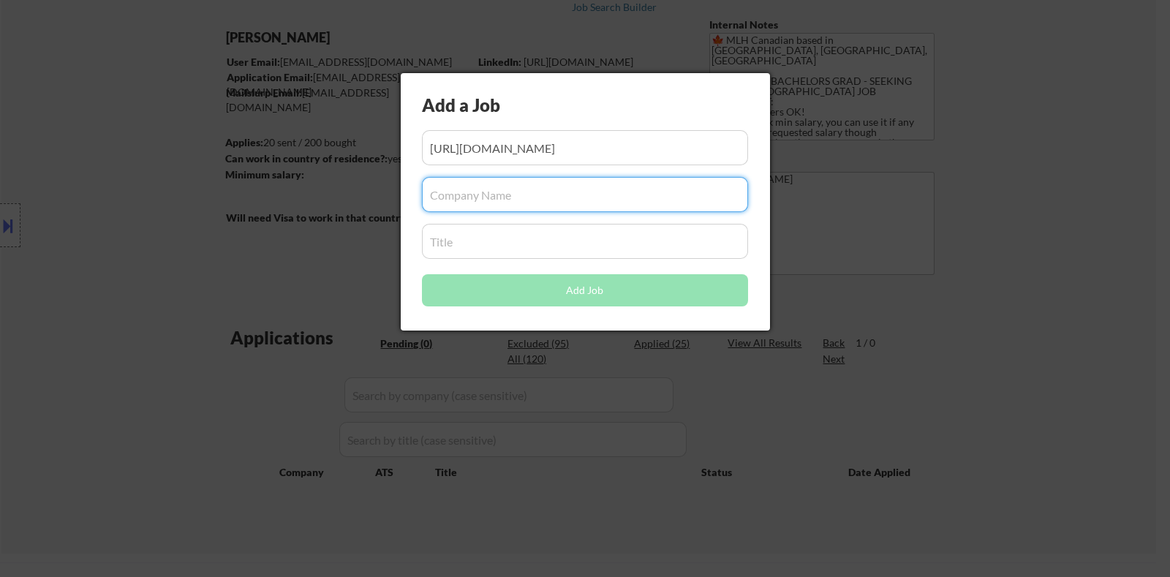
paste input "Vultr"
type input "Vultr"
click at [466, 235] on input "input" at bounding box center [585, 241] width 326 height 35
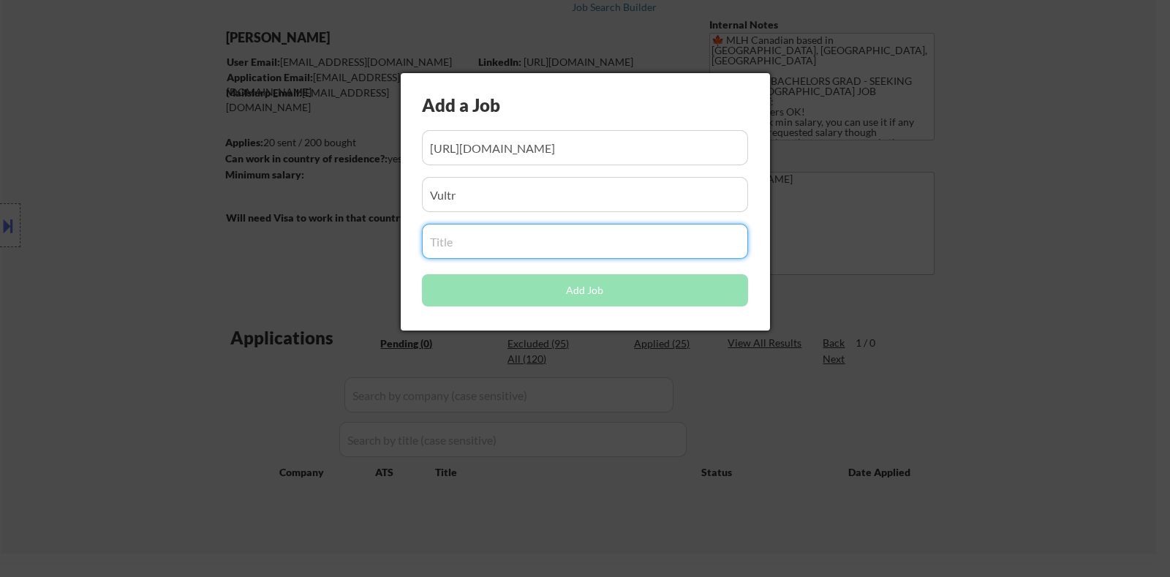
click at [454, 240] on input "input" at bounding box center [585, 241] width 326 height 35
paste input "Junior Frontend Engineer"
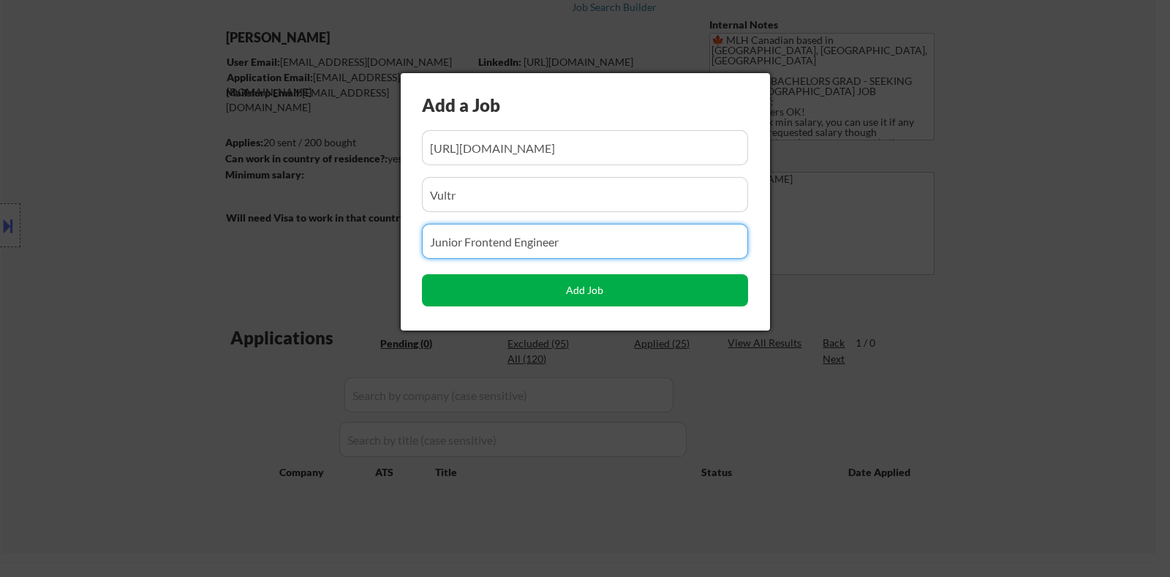
type input "Junior Frontend Engineer"
click at [572, 292] on button "Add Job" at bounding box center [585, 290] width 326 height 32
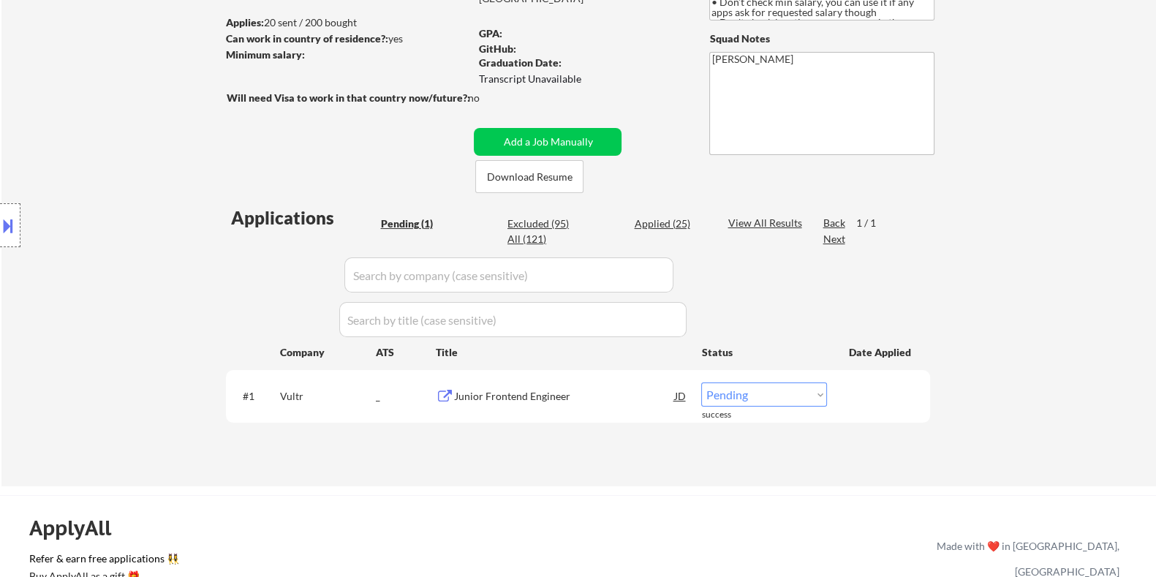
scroll to position [274, 0]
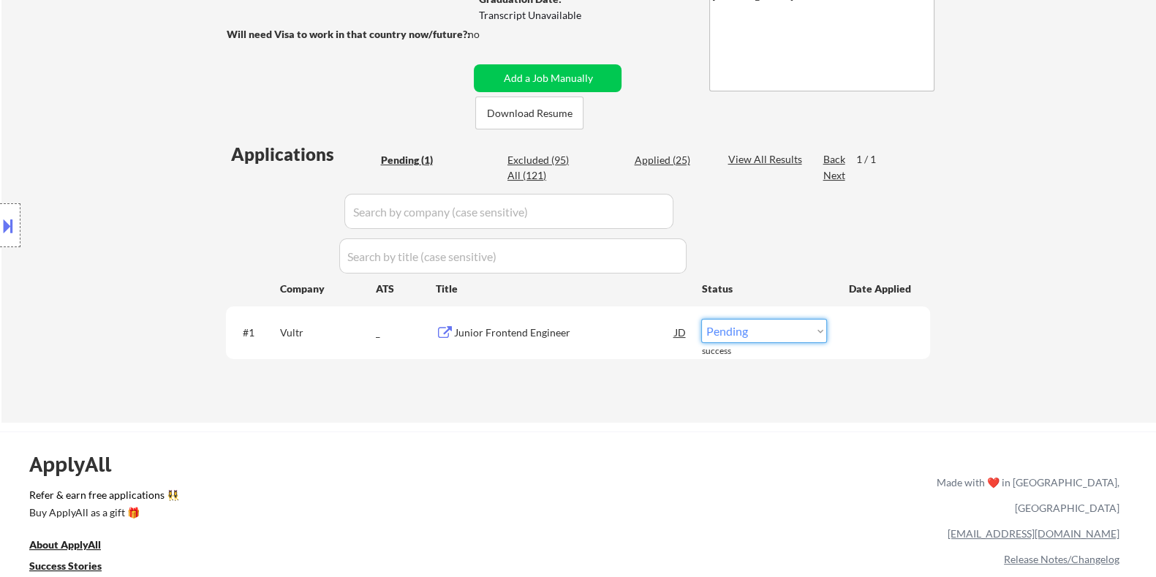
click at [778, 333] on select "Choose an option... Pending Applied Excluded (Questions) Excluded (Expired) Exc…" at bounding box center [764, 331] width 126 height 24
select select ""applied""
click at [701, 319] on select "Choose an option... Pending Applied Excluded (Questions) Excluded (Expired) Exc…" at bounding box center [764, 331] width 126 height 24
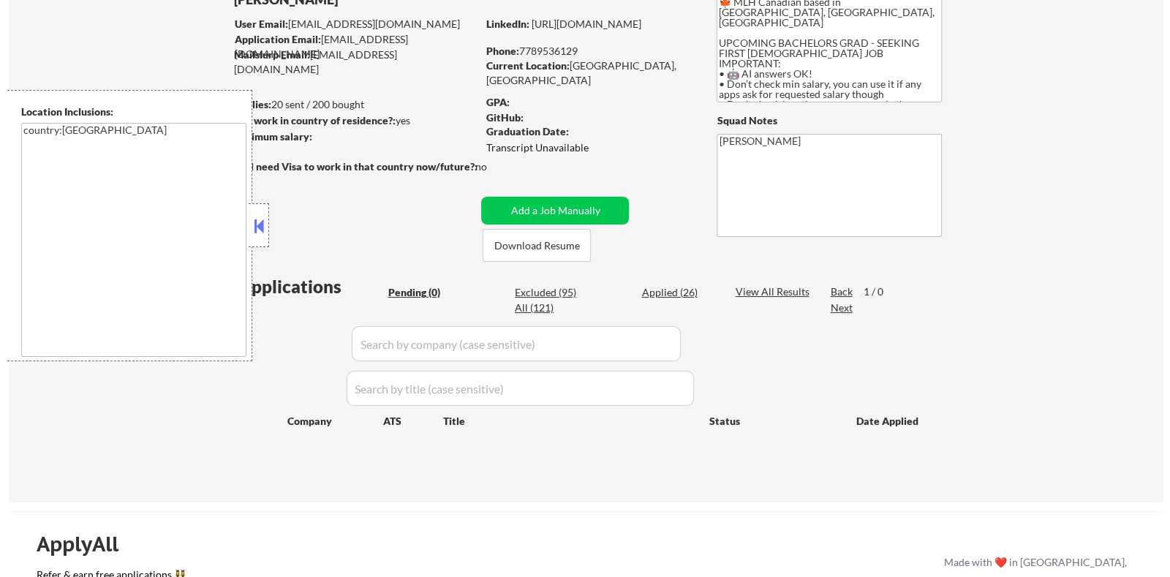
scroll to position [91, 0]
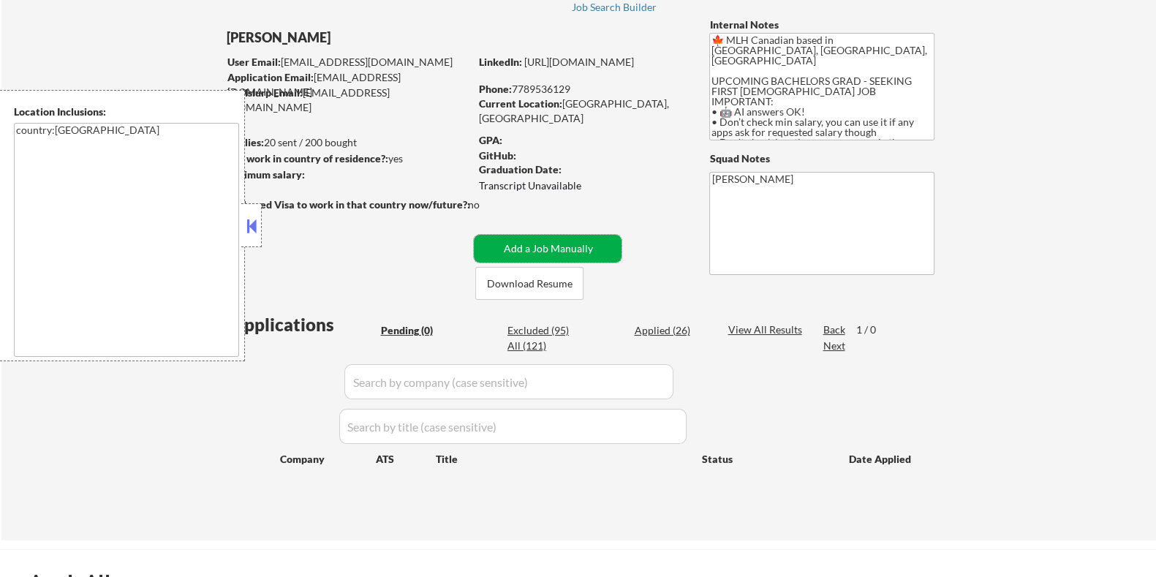
click at [550, 250] on button "Add a Job Manually" at bounding box center [548, 249] width 148 height 28
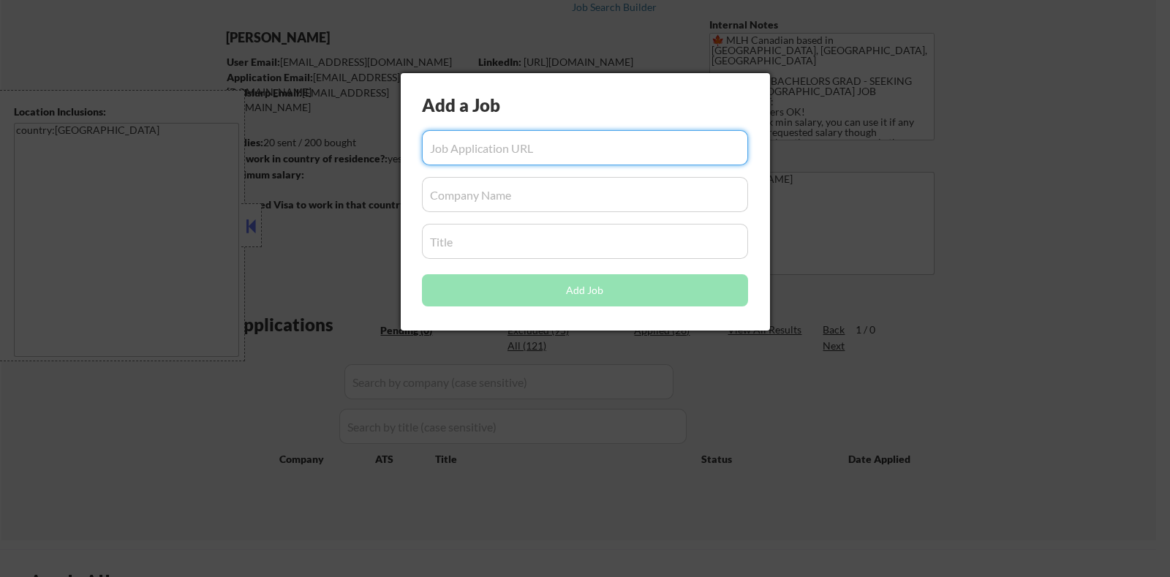
click at [479, 146] on input "input" at bounding box center [585, 147] width 326 height 35
paste input "https://elevenlabs.io/careers/6a530871-b6c6-4783-ac6b-69cc3b084192/full-stack-e…"
type input "https://elevenlabs.io/careers/6a530871-b6c6-4783-ac6b-69cc3b084192/full-stack-e…"
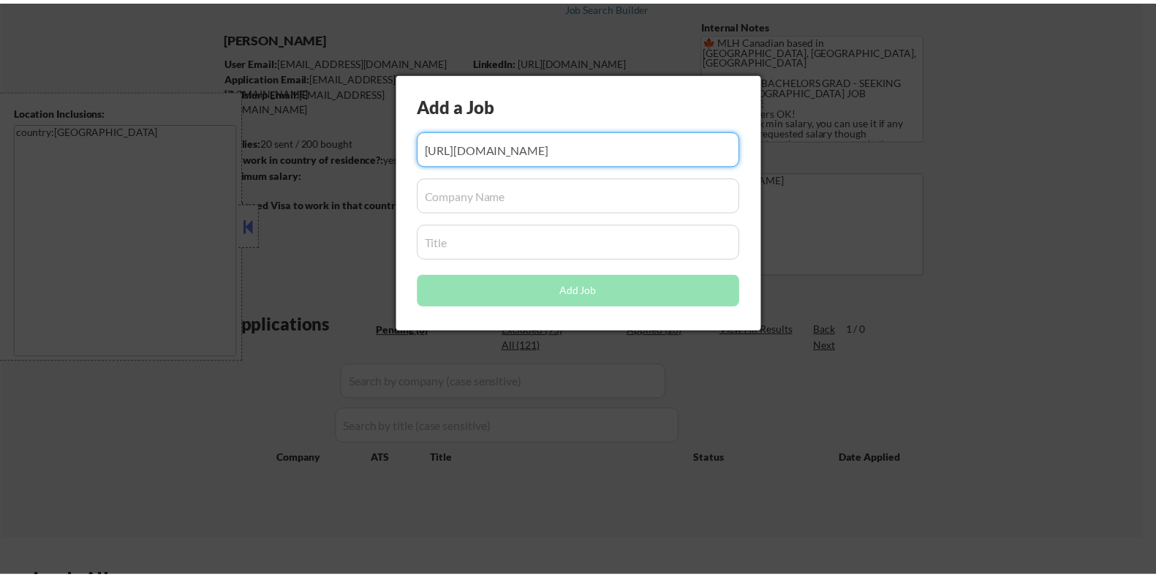
scroll to position [0, 0]
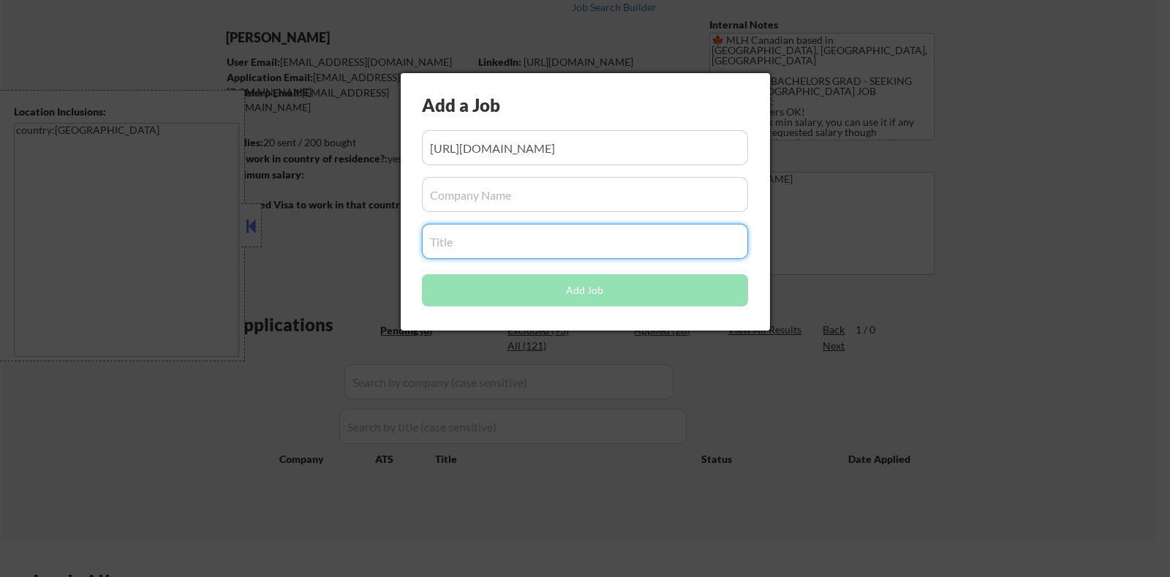
click at [464, 236] on input "input" at bounding box center [585, 241] width 326 height 35
click at [455, 245] on input "input" at bounding box center [585, 241] width 326 height 35
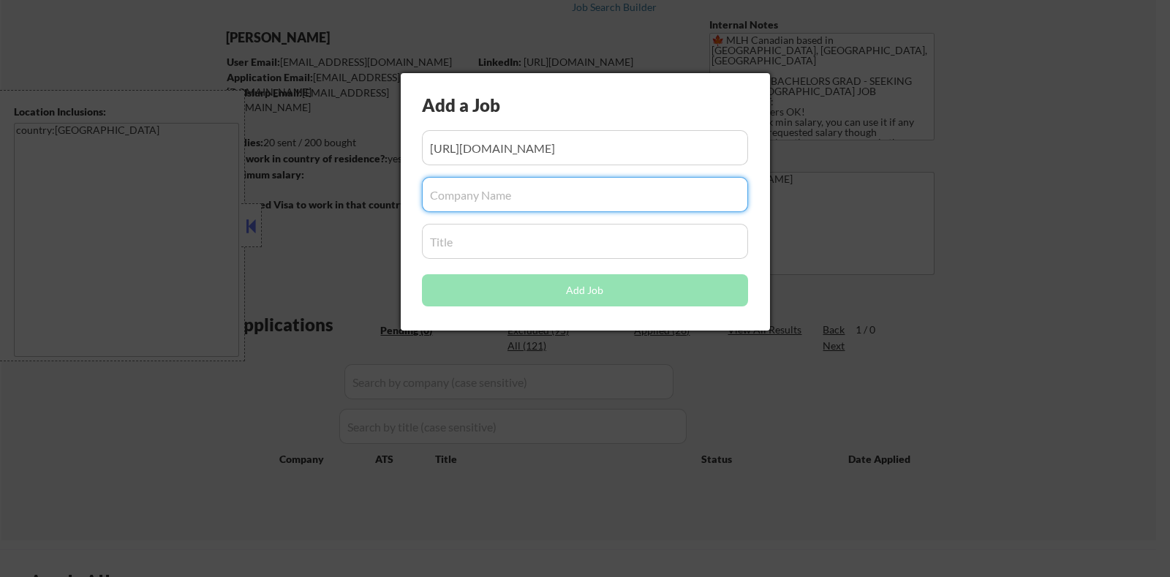
click at [448, 190] on input "input" at bounding box center [585, 194] width 326 height 35
paste input "ElevenLabs"
type input "ElevenLabs"
click at [464, 246] on input "input" at bounding box center [585, 241] width 326 height 35
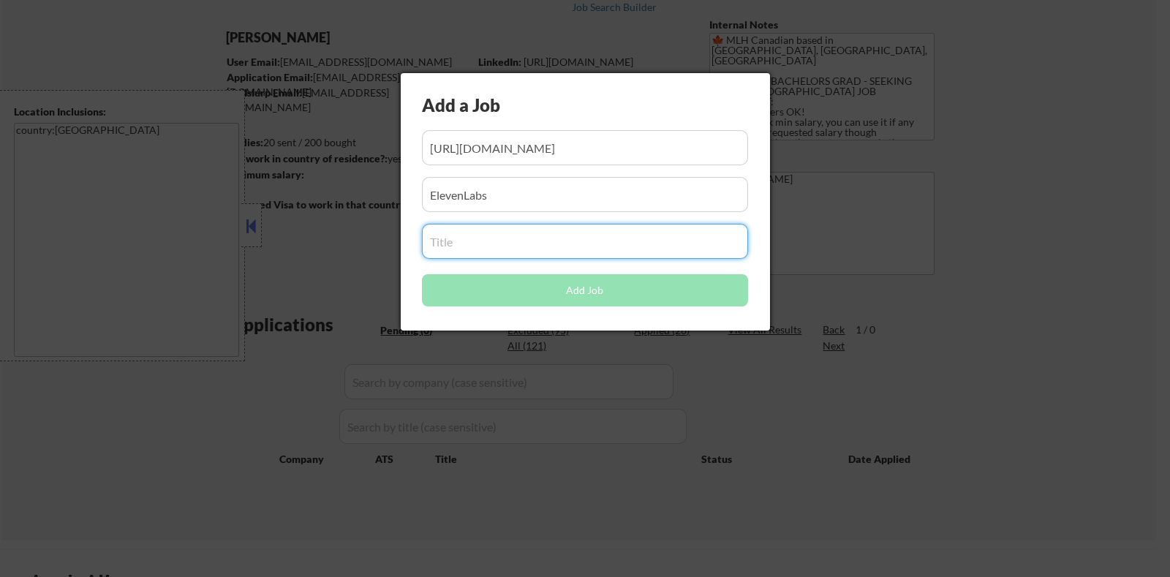
click at [439, 247] on input "input" at bounding box center [585, 241] width 326 height 35
paste input "Full-Stack Engineer"
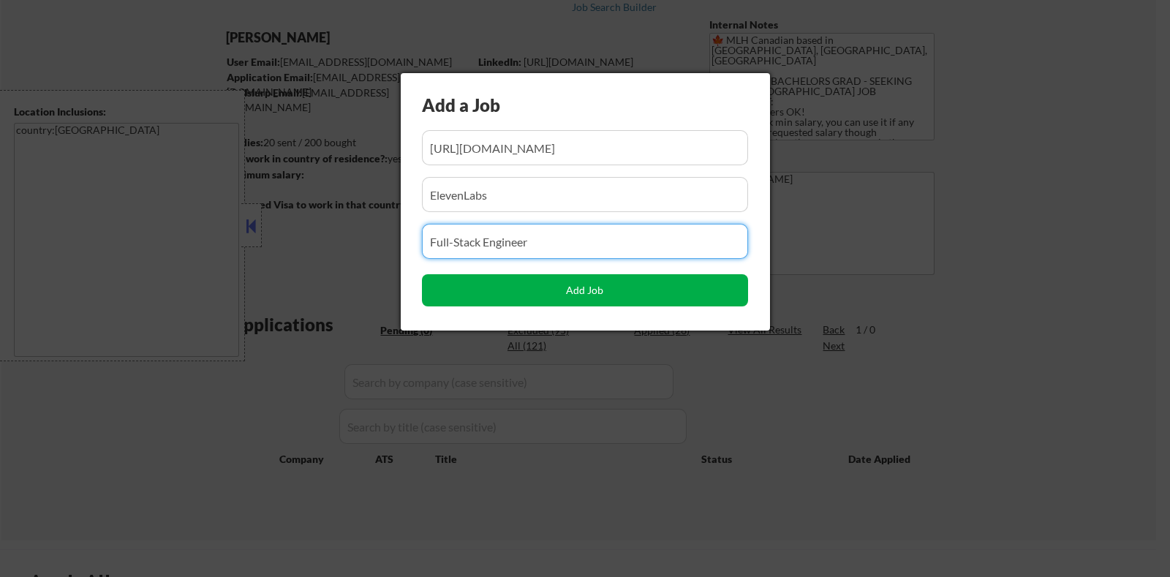
type input "Full-Stack Engineer"
click at [563, 287] on button "Add Job" at bounding box center [585, 290] width 326 height 32
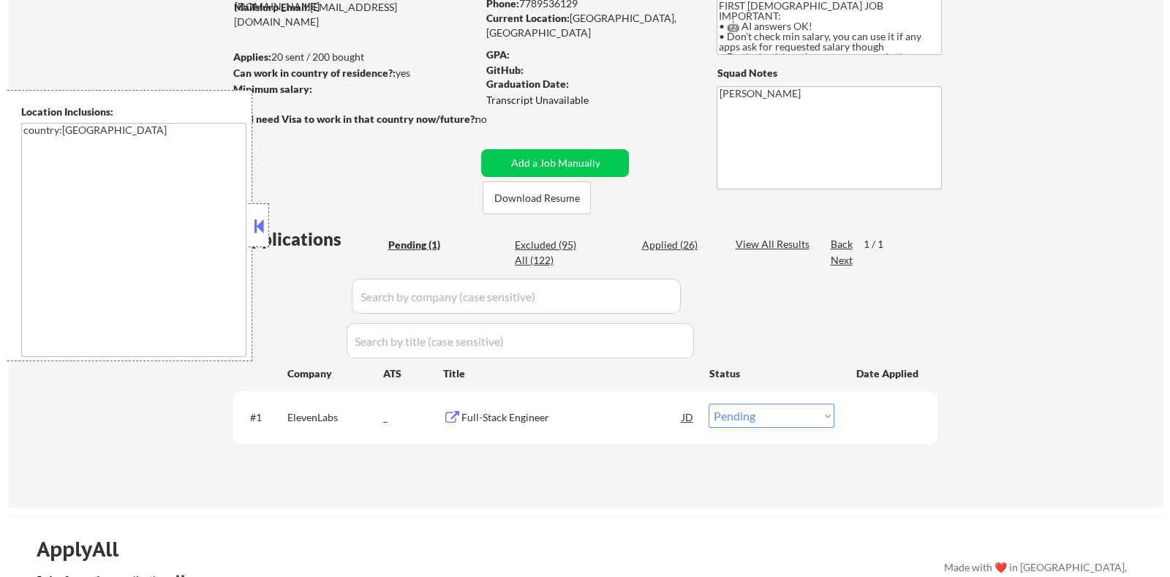
scroll to position [182, 0]
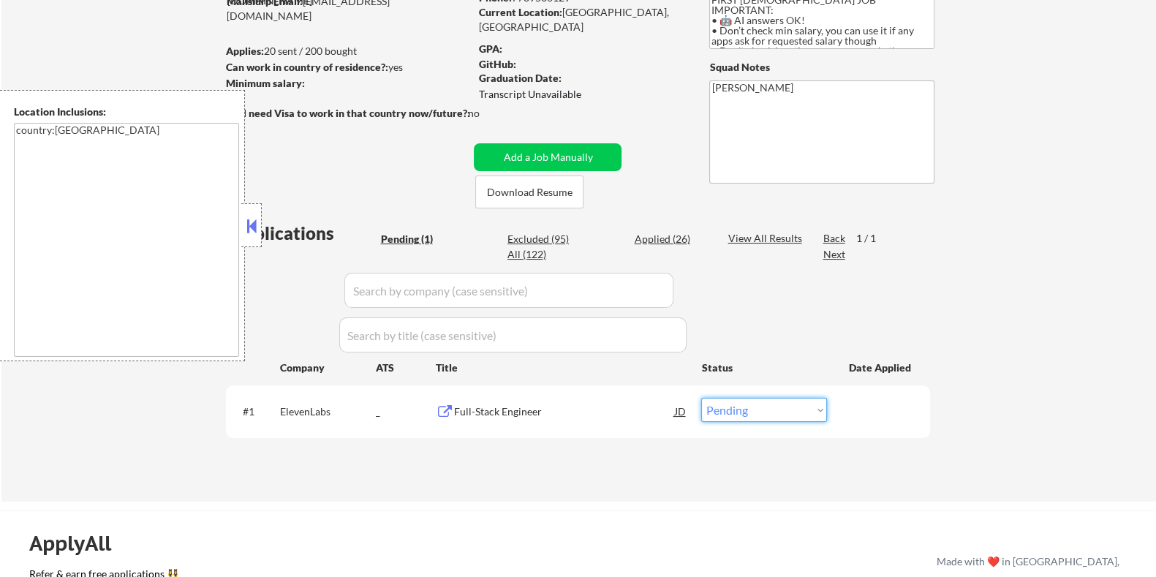
click at [797, 411] on select "Choose an option... Pending Applied Excluded (Questions) Excluded (Expired) Exc…" at bounding box center [764, 410] width 126 height 24
select select ""applied""
click at [701, 398] on select "Choose an option... Pending Applied Excluded (Questions) Excluded (Expired) Exc…" at bounding box center [764, 410] width 126 height 24
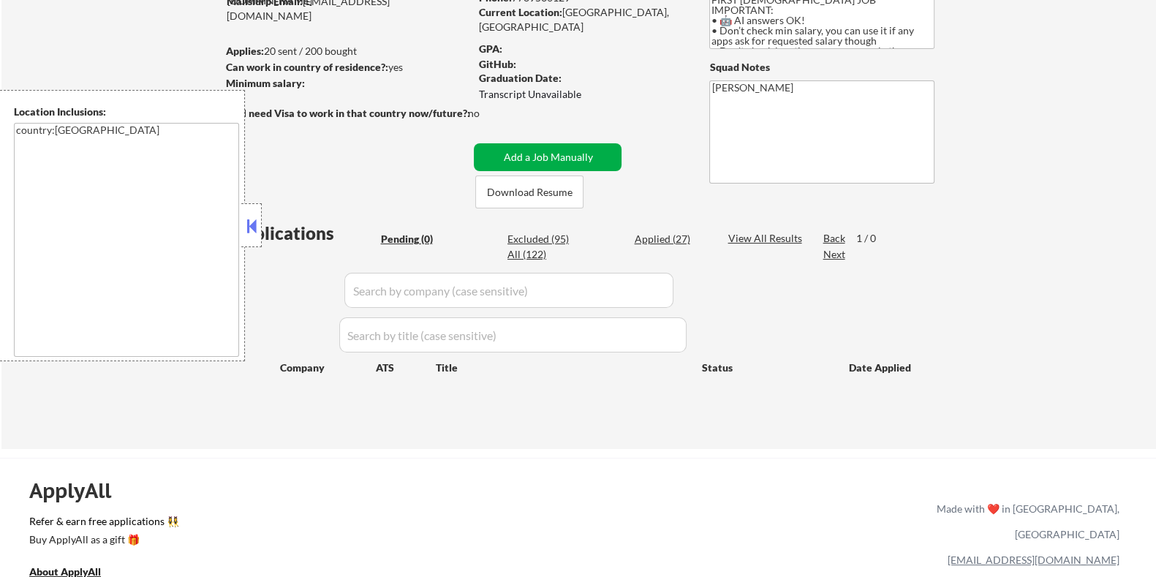
click at [546, 141] on div "← Return to /applysquad Mailslurp Inbox Job Search Builder Arman Moztarzadeh Us…" at bounding box center [577, 156] width 729 height 561
click at [567, 148] on button "Add a Job Manually" at bounding box center [548, 157] width 148 height 28
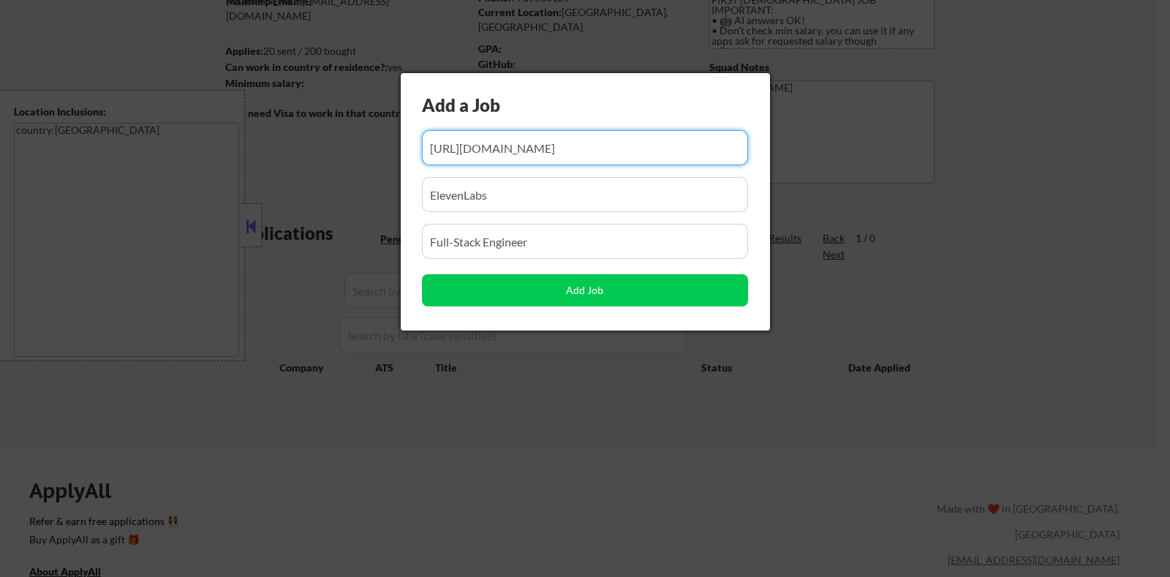
scroll to position [0, 0]
drag, startPoint x: 707, startPoint y: 152, endPoint x: 322, endPoint y: 154, distance: 384.5
click at [322, 154] on body "← Return to /applysquad Mailslurp Inbox Job Search Builder Arman Moztarzadeh Us…" at bounding box center [585, 106] width 1170 height 577
type input "084192"
drag, startPoint x: 496, startPoint y: 148, endPoint x: 336, endPoint y: 148, distance: 159.3
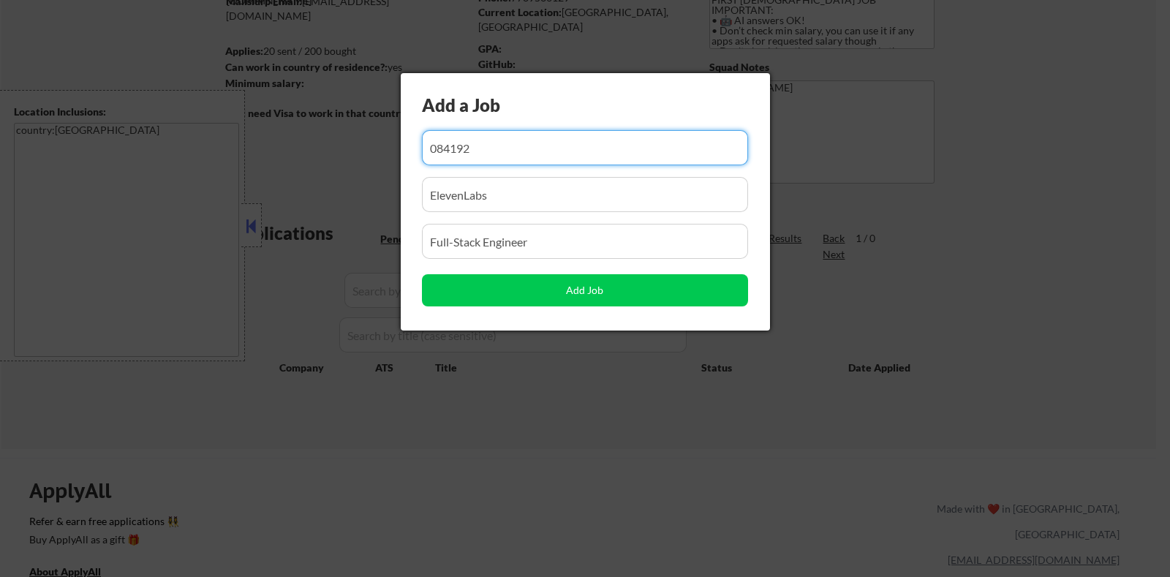
click at [336, 148] on body "← Return to /applysquad Mailslurp Inbox Job Search Builder Arman Moztarzadeh Us…" at bounding box center [585, 106] width 1170 height 577
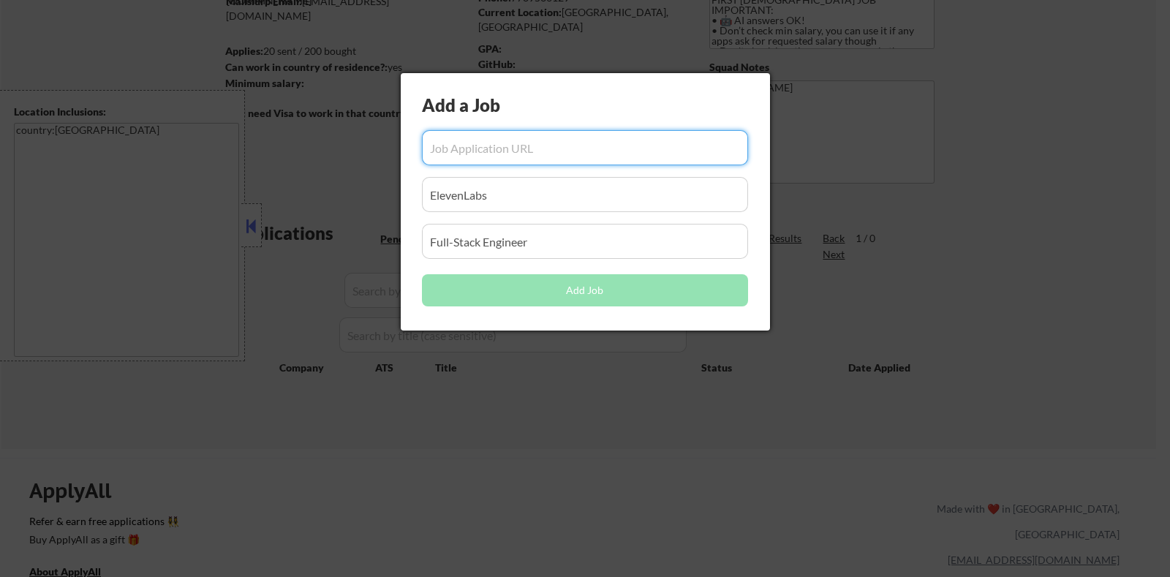
drag, startPoint x: 497, startPoint y: 194, endPoint x: 365, endPoint y: 194, distance: 132.3
click at [365, 194] on body "← Return to /applysquad Mailslurp Inbox Job Search Builder Arman Moztarzadeh Us…" at bounding box center [585, 106] width 1170 height 577
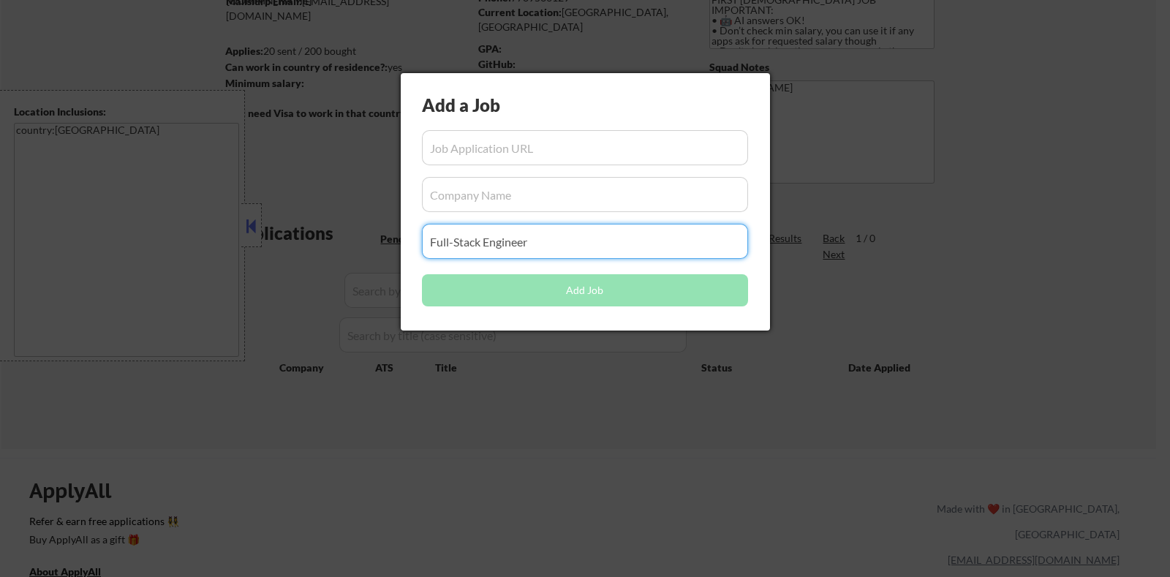
drag, startPoint x: 545, startPoint y: 243, endPoint x: 363, endPoint y: 240, distance: 181.3
click at [363, 240] on body "← Return to /applysquad Mailslurp Inbox Job Search Builder Arman Moztarzadeh Us…" at bounding box center [585, 106] width 1170 height 577
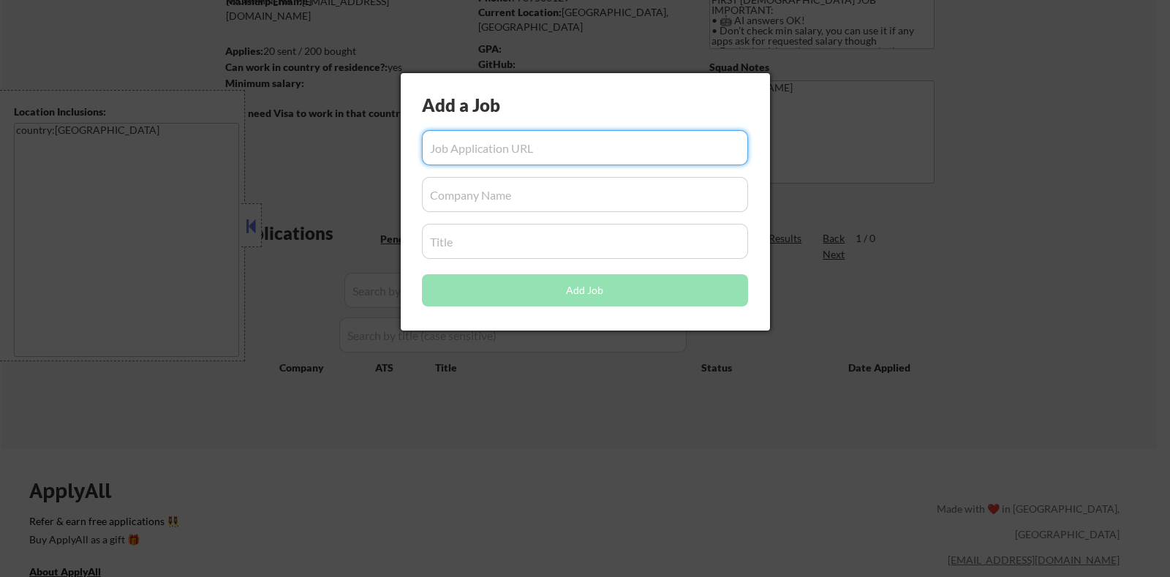
click at [465, 151] on input "input" at bounding box center [585, 147] width 326 height 35
paste input "https://io.net/careers/28d845f9-2feb-4f35-b57a-21e1547a02fc?utm_source=Solana+N…"
type input "https://io.net/careers/28d845f9-2feb-4f35-b57a-21e1547a02fc?utm_source=Solana+N…"
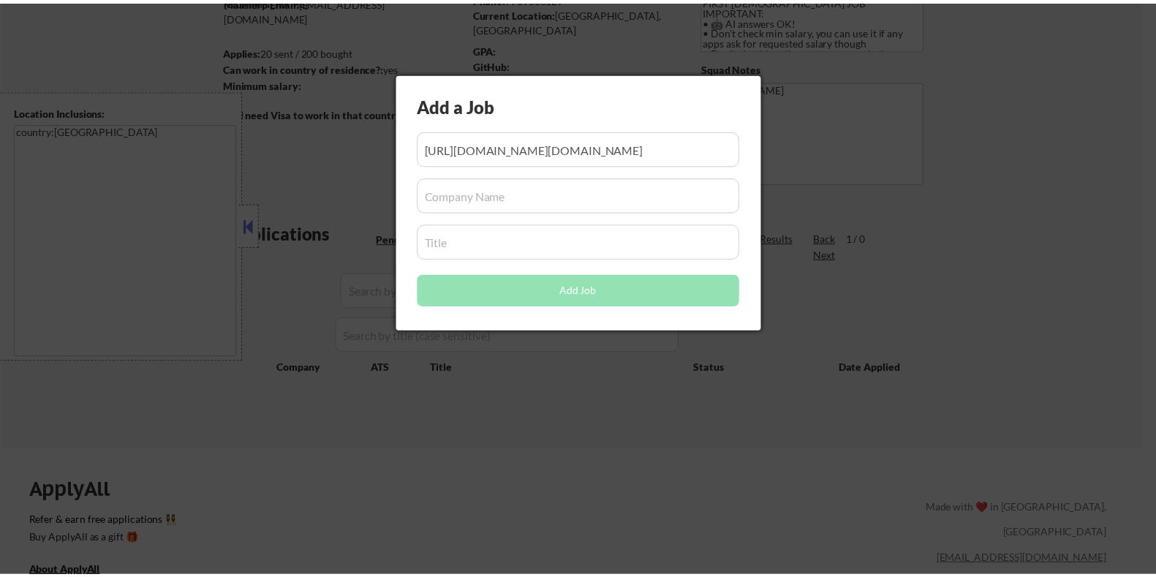
scroll to position [0, 0]
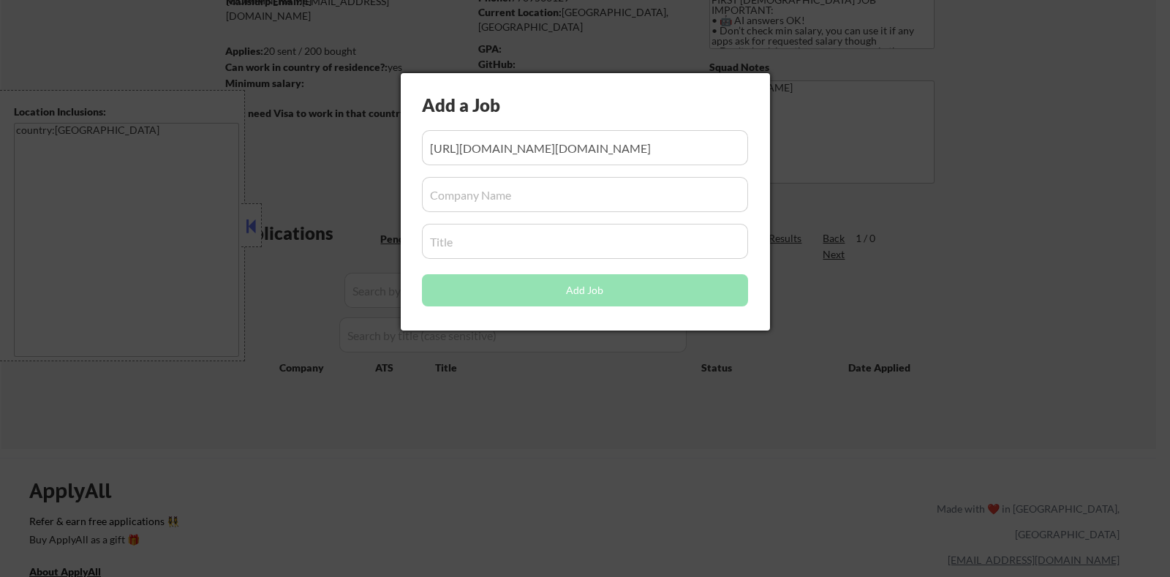
click at [452, 240] on input "input" at bounding box center [585, 241] width 326 height 35
paste input "Backend Engineer"
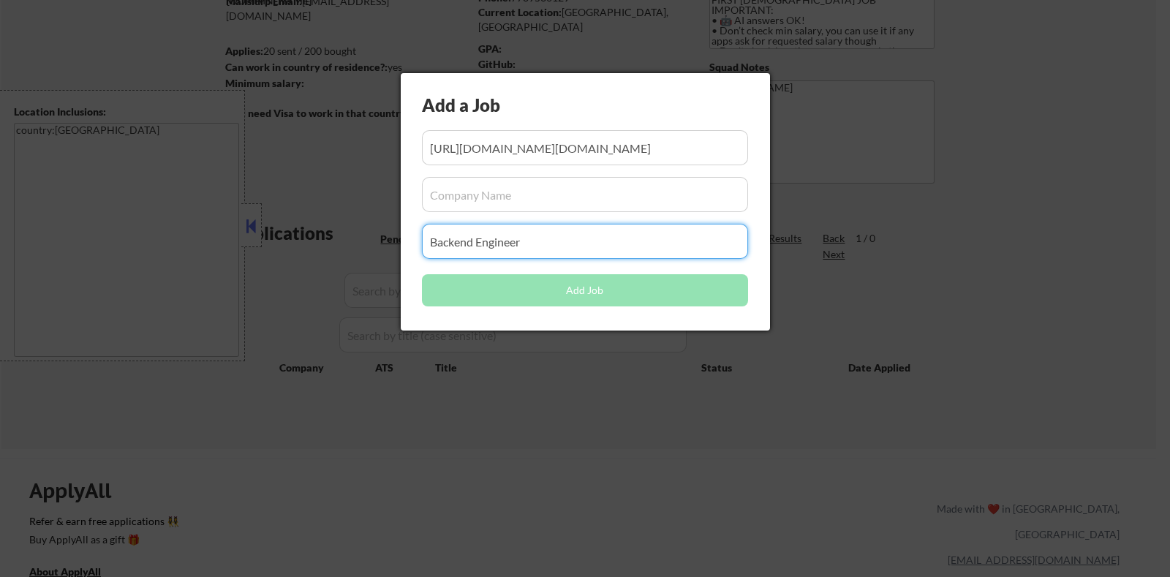
type input "Backend Engineer"
click at [468, 195] on input "input" at bounding box center [585, 194] width 326 height 35
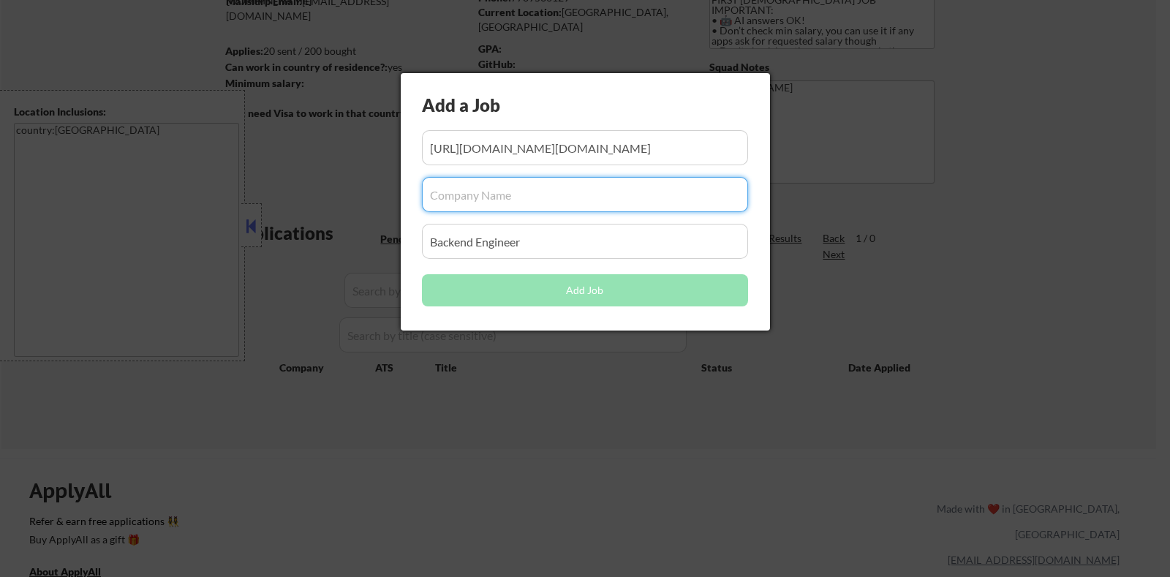
click at [519, 201] on input "input" at bounding box center [585, 194] width 326 height 35
paste input "io.net"
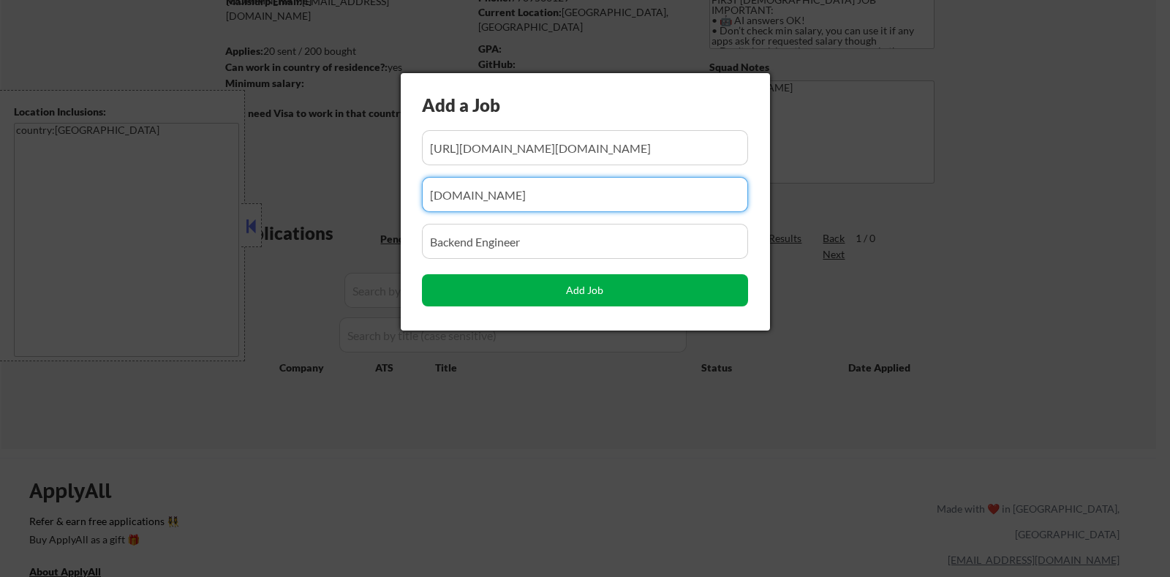
type input "io.net"
click at [588, 289] on button "Add Job" at bounding box center [585, 290] width 326 height 32
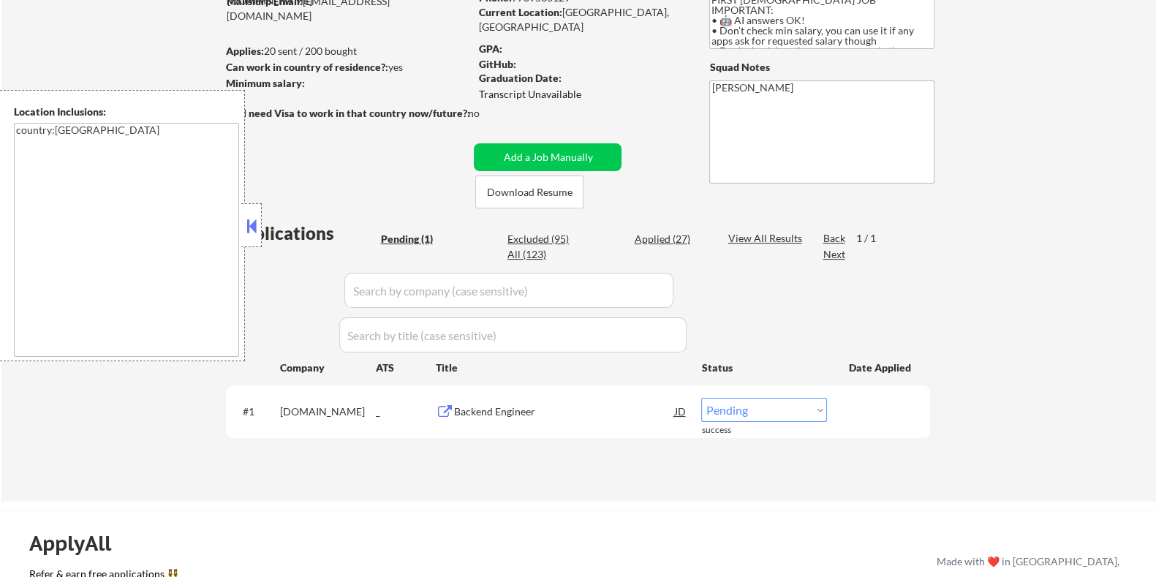
click at [800, 414] on select "Choose an option... Pending Applied Excluded (Questions) Excluded (Expired) Exc…" at bounding box center [764, 410] width 126 height 24
select select ""applied""
click at [701, 398] on select "Choose an option... Pending Applied Excluded (Questions) Excluded (Expired) Exc…" at bounding box center [764, 410] width 126 height 24
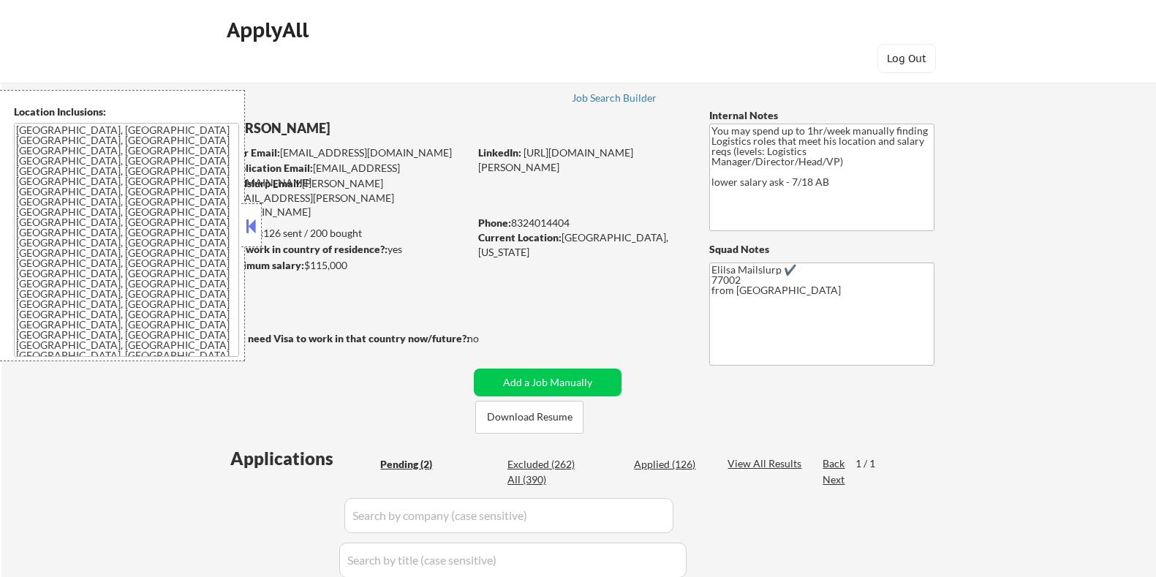
select select ""pending""
